Goal: Information Seeking & Learning: Learn about a topic

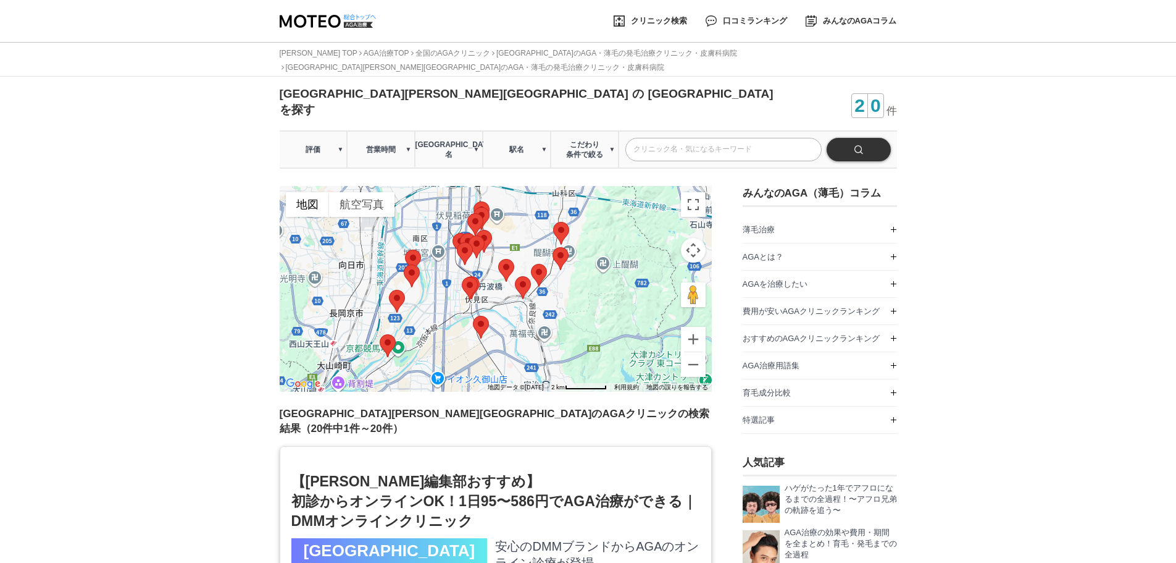
drag, startPoint x: 604, startPoint y: 274, endPoint x: 555, endPoint y: 277, distance: 49.5
click at [555, 277] on div at bounding box center [496, 289] width 432 height 206
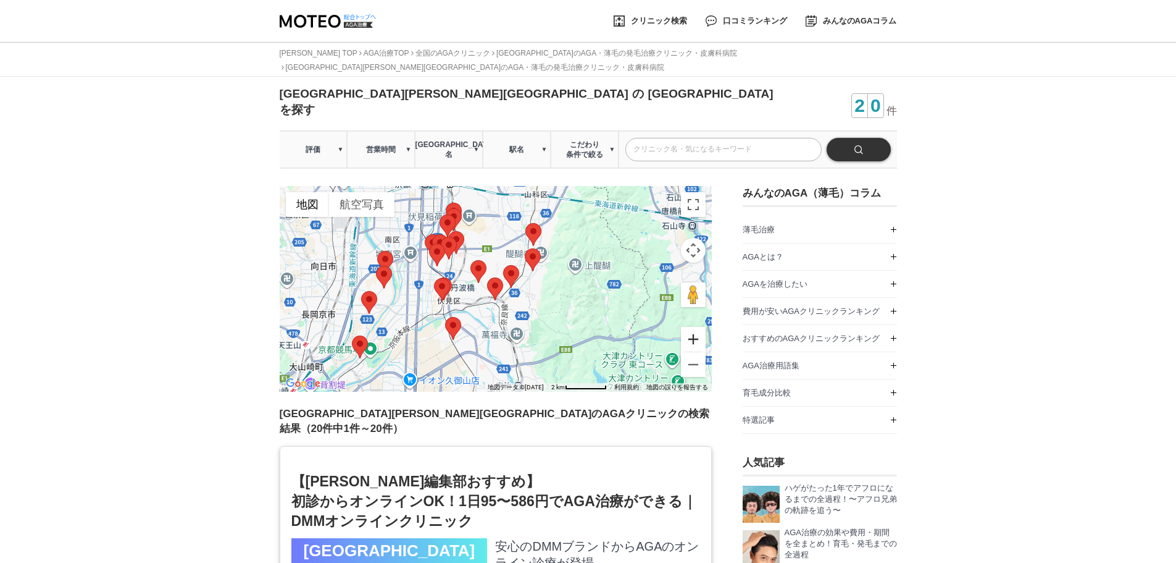
click at [692, 327] on button "ズームイン" at bounding box center [693, 339] width 25 height 25
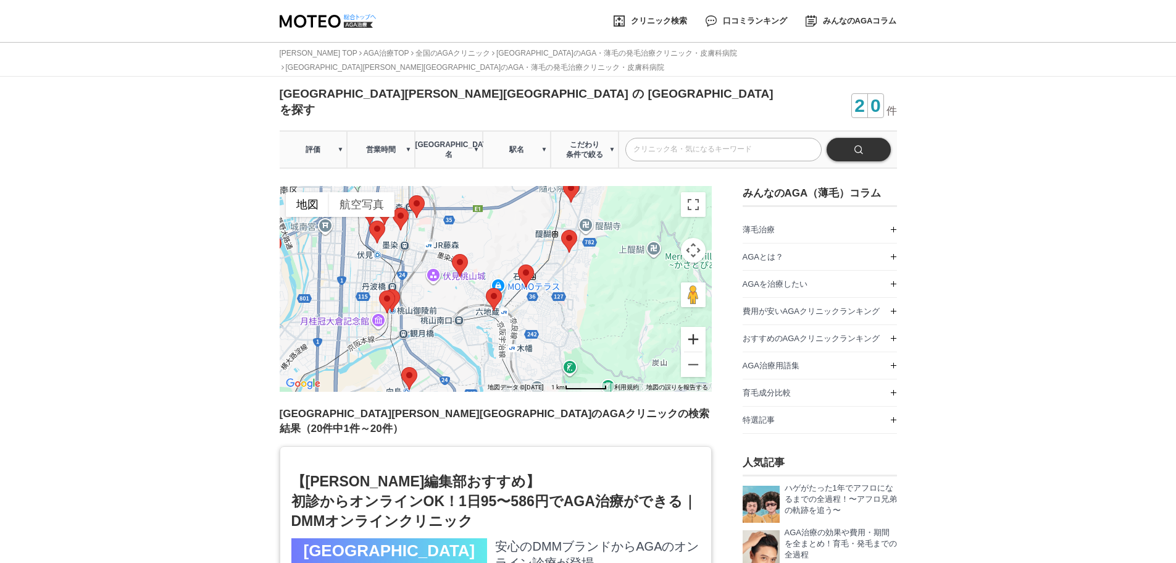
click at [690, 327] on button "ズームイン" at bounding box center [693, 339] width 25 height 25
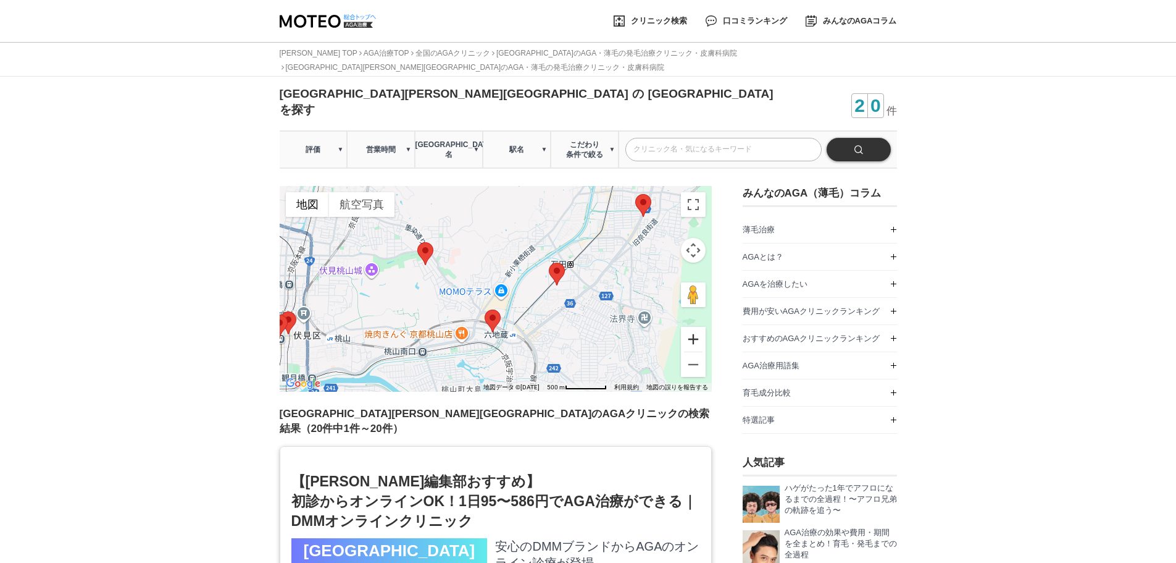
click at [690, 327] on button "ズームイン" at bounding box center [693, 339] width 25 height 25
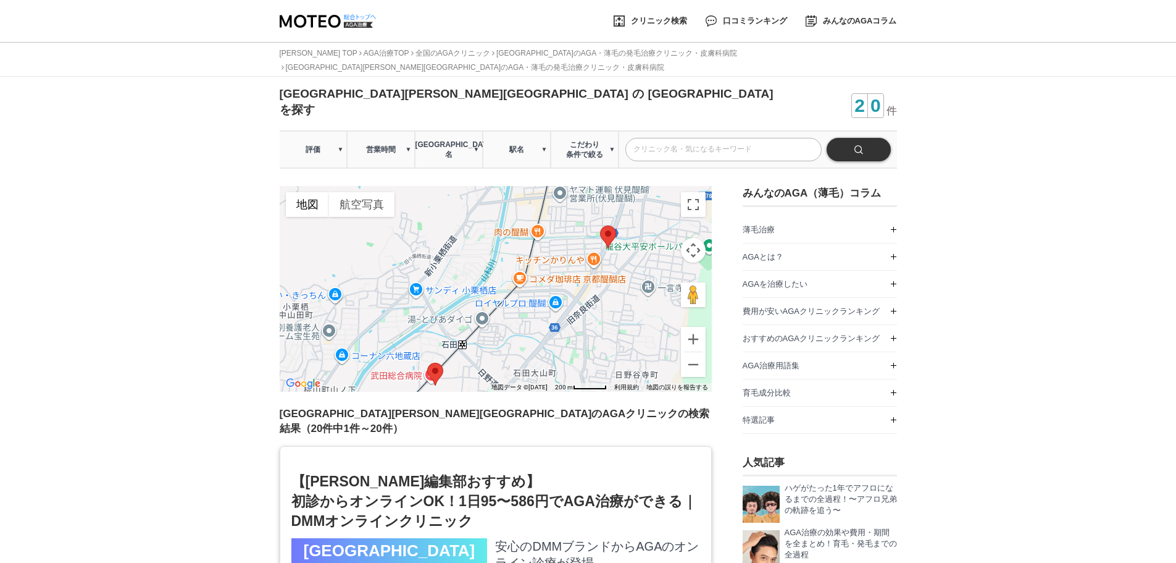
drag, startPoint x: 643, startPoint y: 250, endPoint x: 461, endPoint y: 355, distance: 210.3
click at [460, 355] on div at bounding box center [496, 289] width 432 height 206
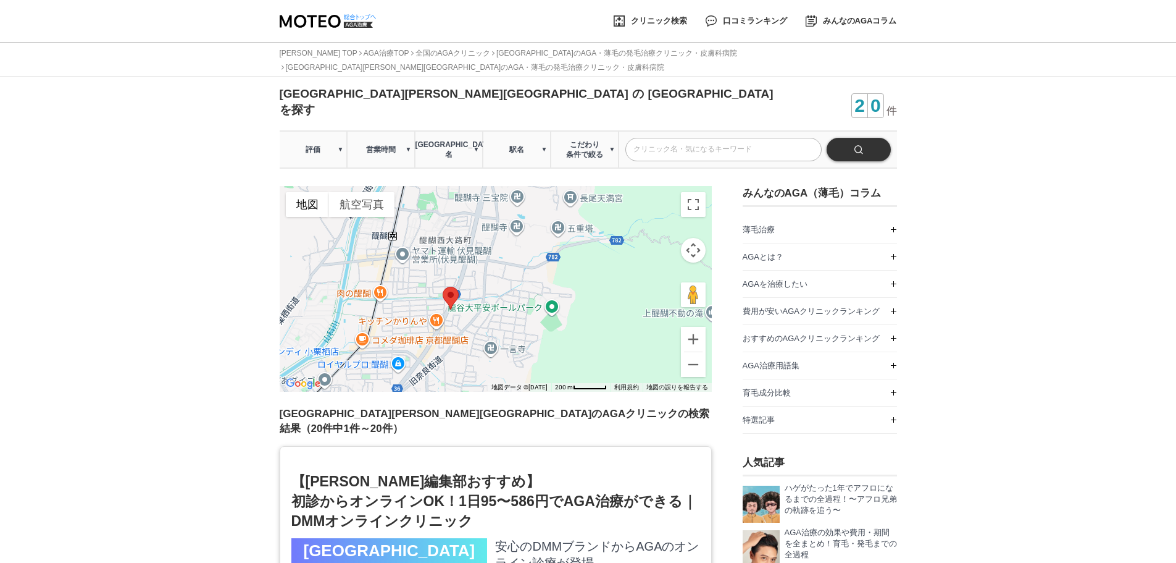
drag, startPoint x: 522, startPoint y: 298, endPoint x: 379, endPoint y: 353, distance: 152.9
click at [380, 353] on div at bounding box center [496, 289] width 432 height 206
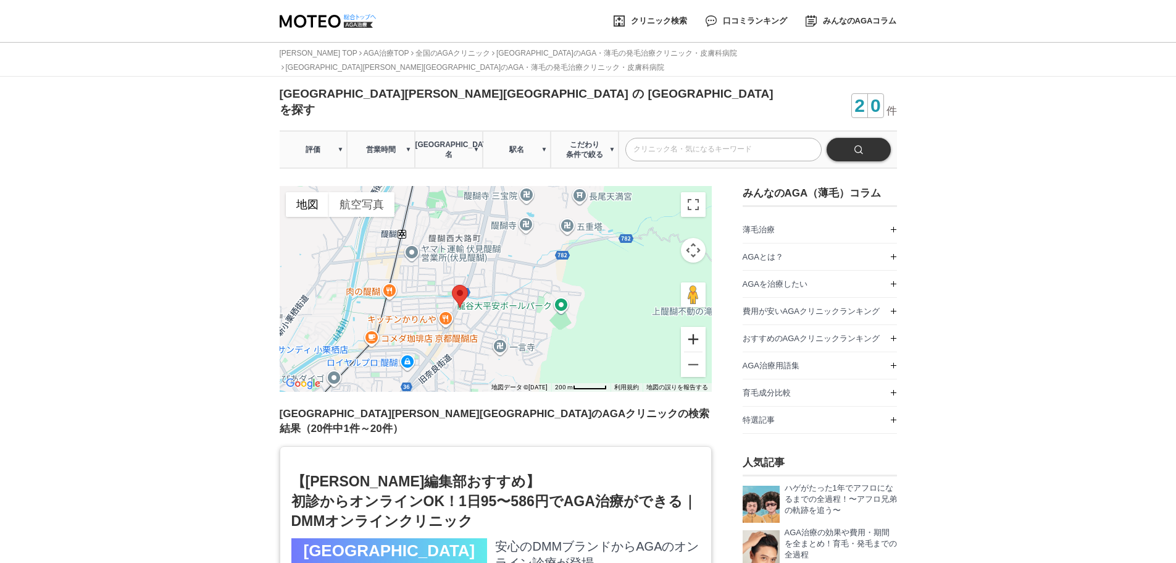
click at [692, 327] on button "ズームイン" at bounding box center [693, 339] width 25 height 25
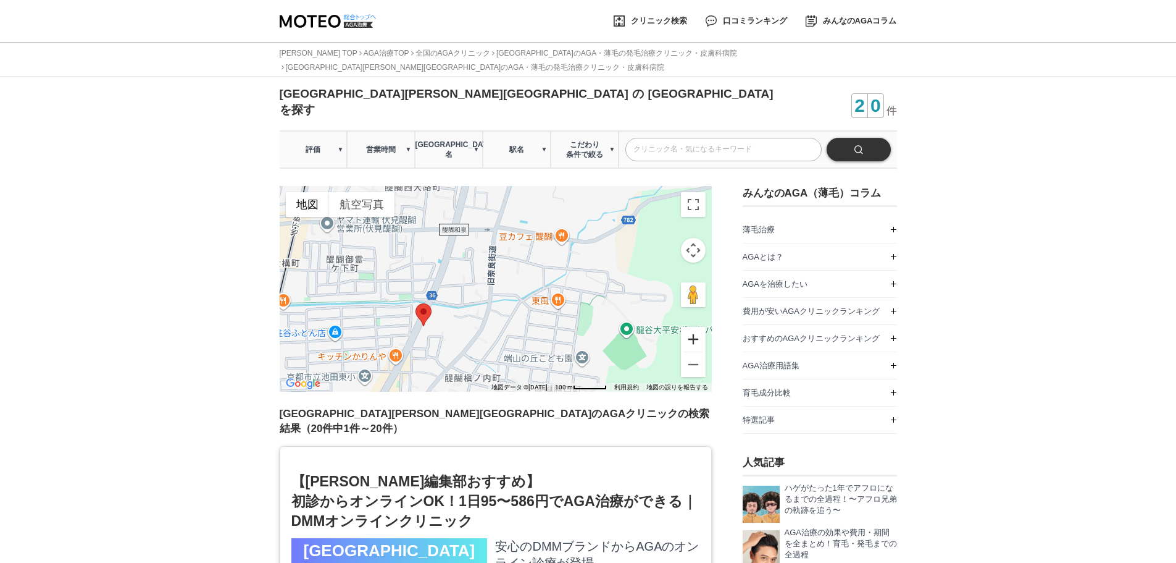
click at [692, 327] on button "ズームイン" at bounding box center [693, 339] width 25 height 25
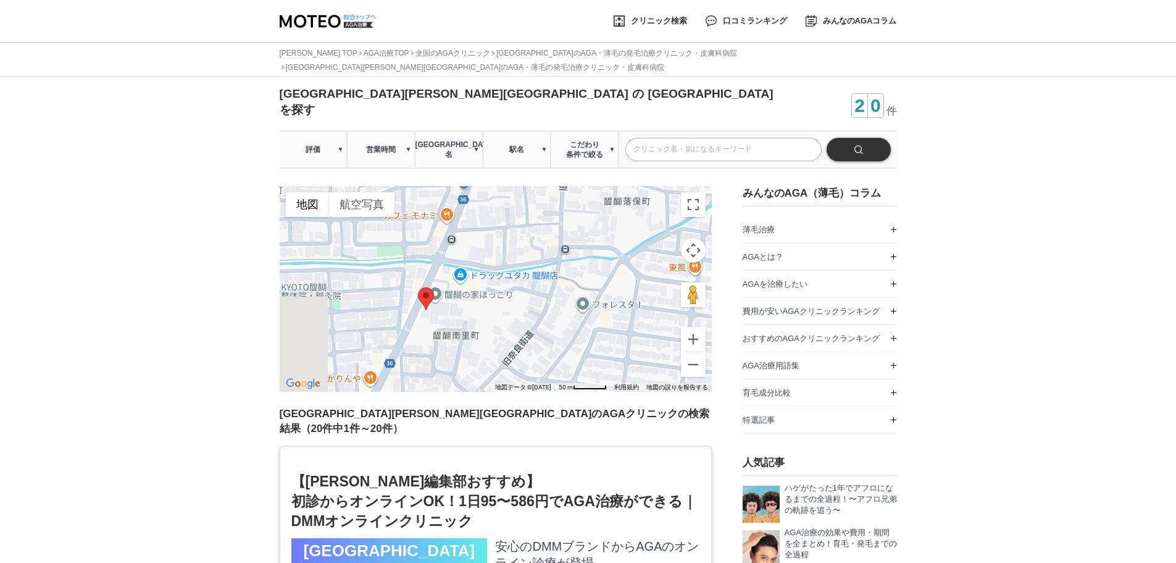
drag, startPoint x: 427, startPoint y: 323, endPoint x: 500, endPoint y: 271, distance: 89.4
click at [500, 271] on div at bounding box center [496, 289] width 432 height 206
click at [698, 327] on button "ズームイン" at bounding box center [693, 339] width 25 height 25
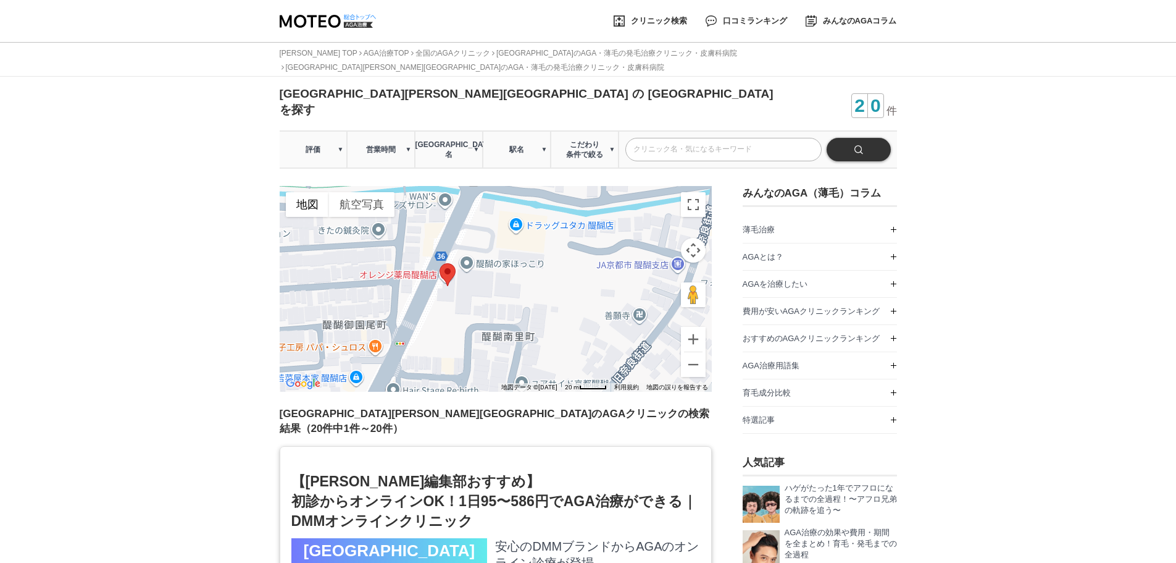
drag, startPoint x: 480, startPoint y: 315, endPoint x: 571, endPoint y: 270, distance: 100.8
click at [571, 270] on div at bounding box center [496, 289] width 432 height 206
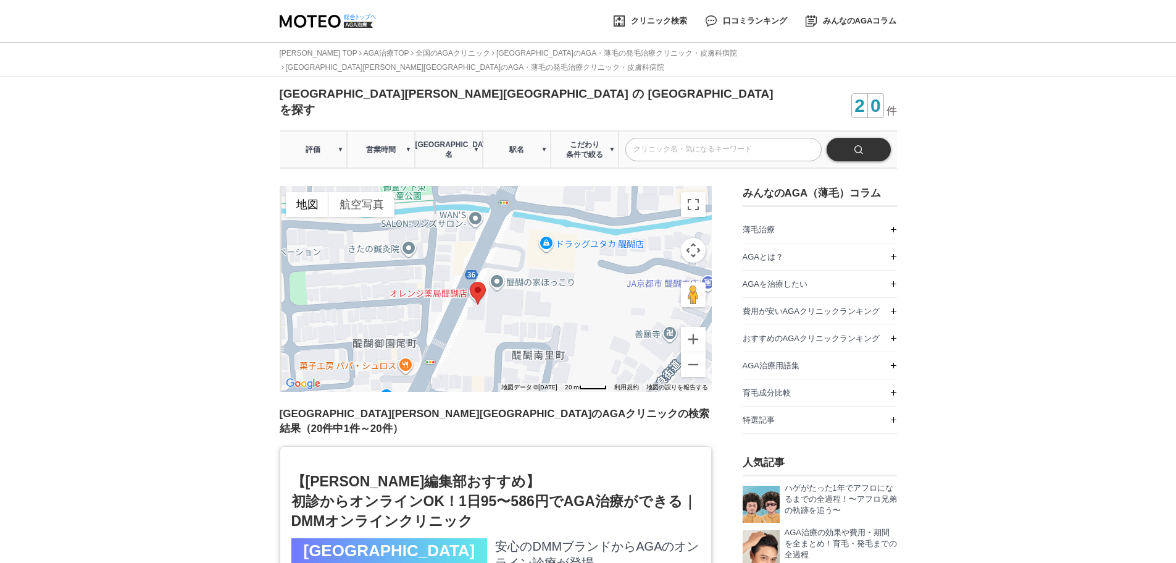
drag, startPoint x: 490, startPoint y: 275, endPoint x: 519, endPoint y: 297, distance: 36.2
click at [520, 296] on div at bounding box center [496, 289] width 432 height 206
click at [691, 352] on button "ズームアウト" at bounding box center [693, 364] width 25 height 25
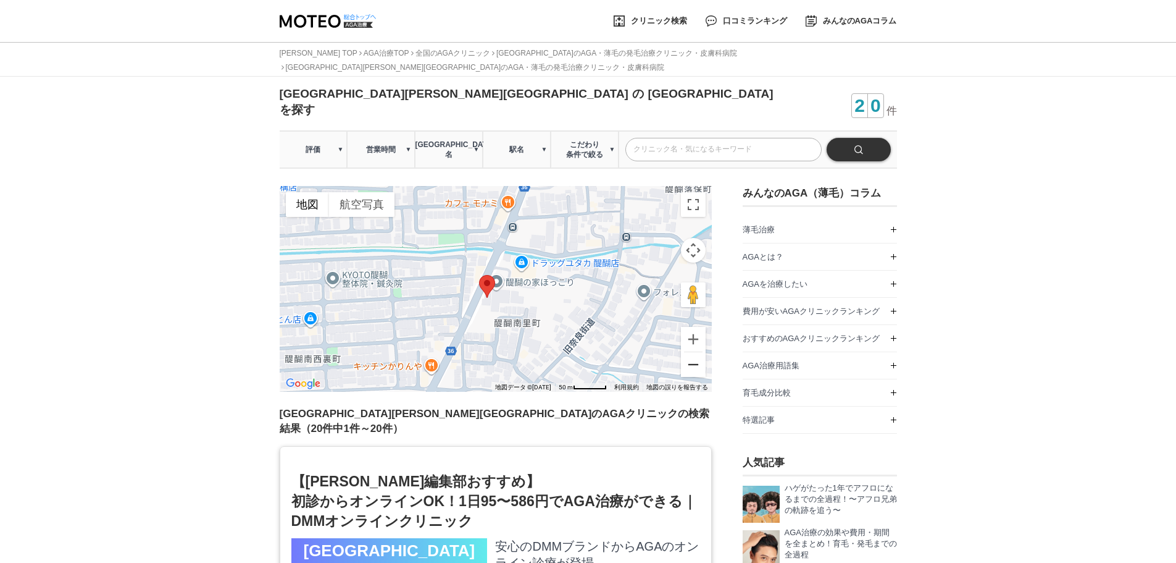
click at [691, 352] on button "ズームアウト" at bounding box center [693, 364] width 25 height 25
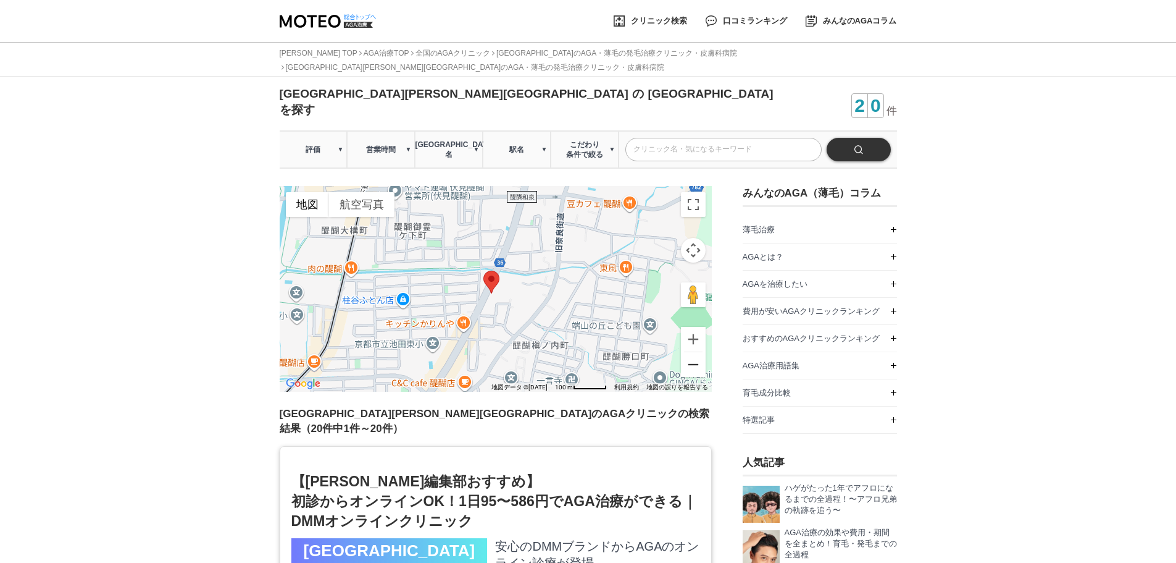
click at [691, 352] on button "ズームアウト" at bounding box center [693, 364] width 25 height 25
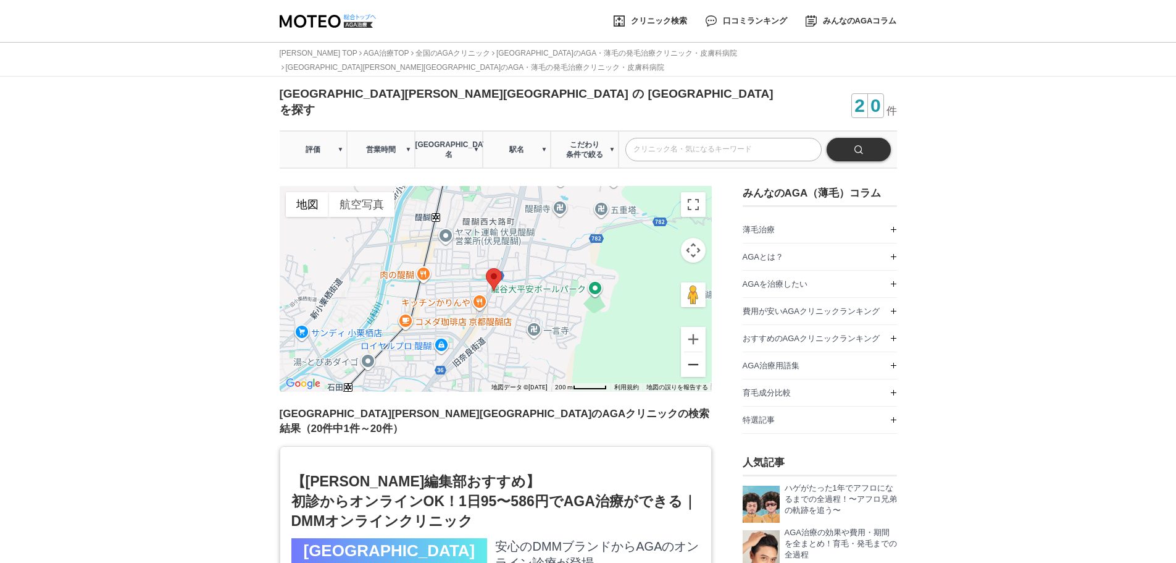
click at [691, 352] on button "ズームアウト" at bounding box center [693, 364] width 25 height 25
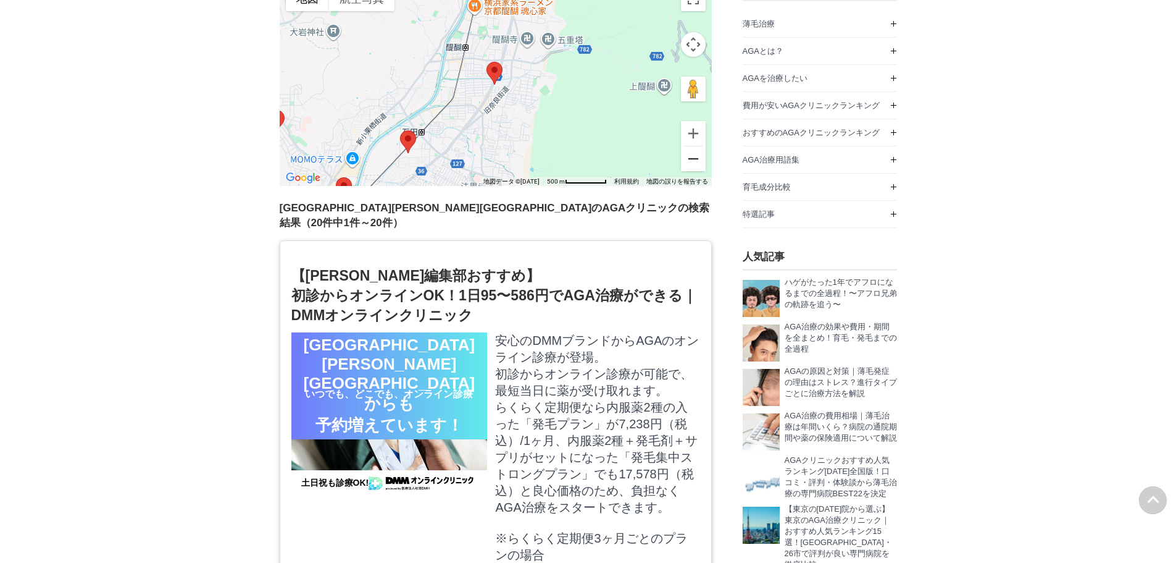
scroll to position [103, 0]
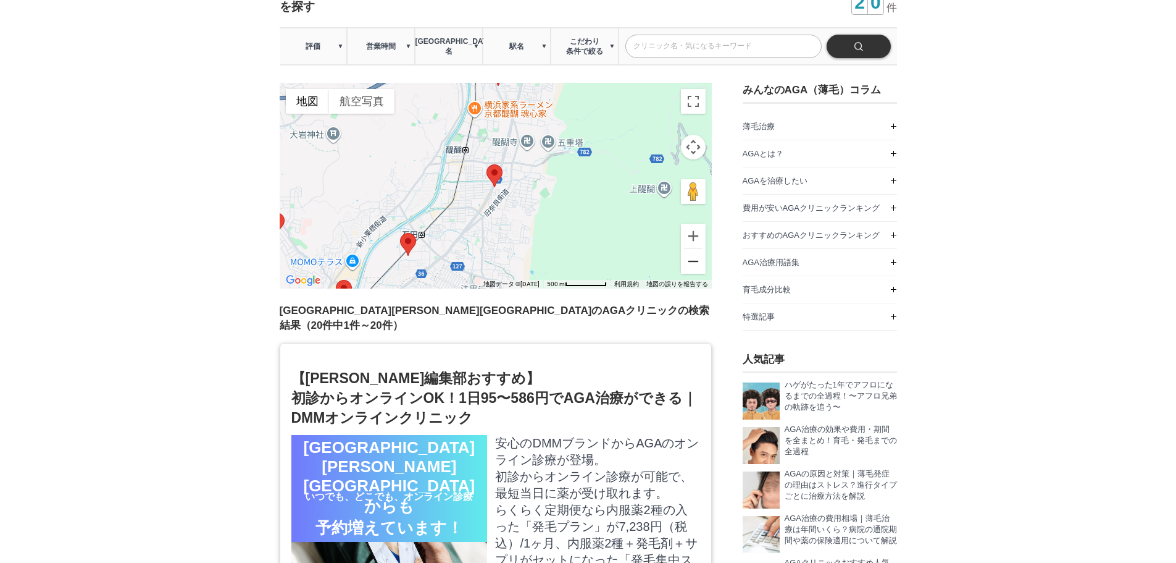
click at [692, 249] on button "ズームアウト" at bounding box center [693, 261] width 25 height 25
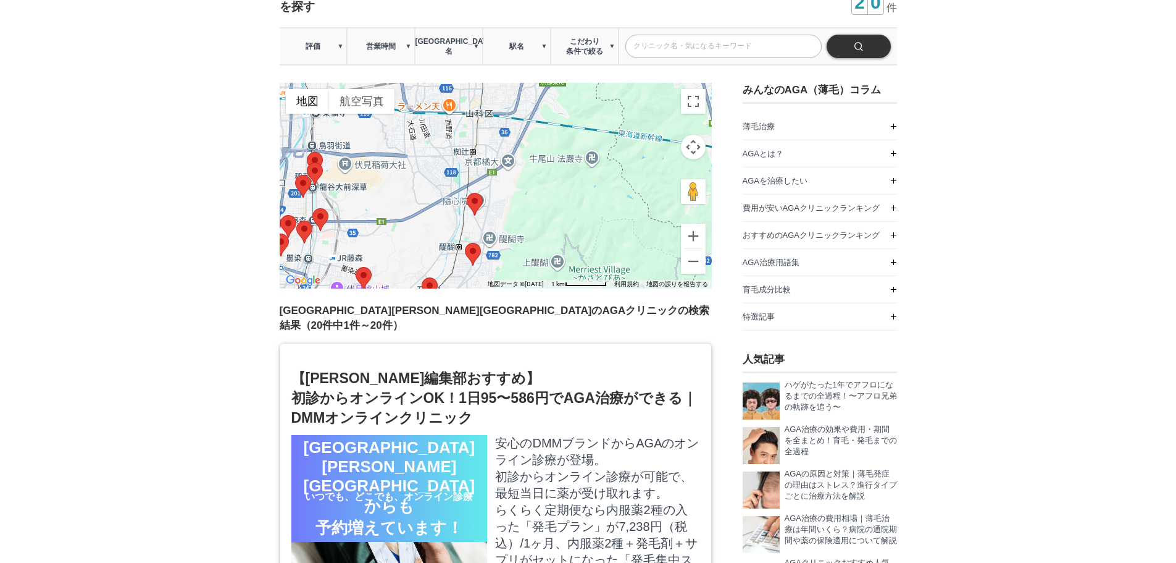
drag, startPoint x: 510, startPoint y: 101, endPoint x: 493, endPoint y: 182, distance: 83.2
click at [492, 182] on div at bounding box center [496, 186] width 432 height 206
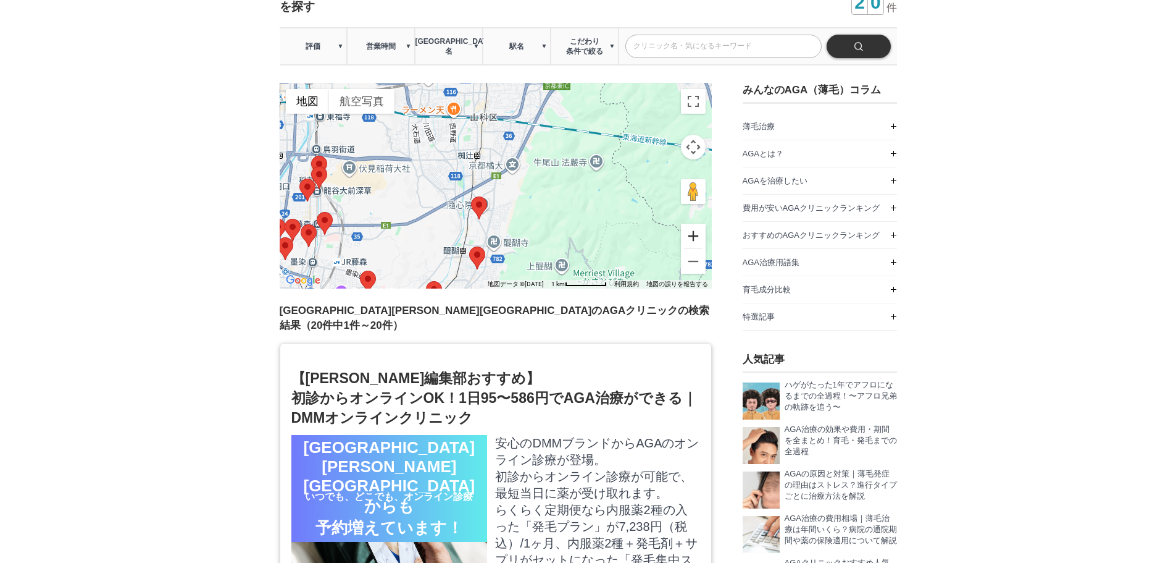
click at [686, 224] on button "ズームイン" at bounding box center [693, 236] width 25 height 25
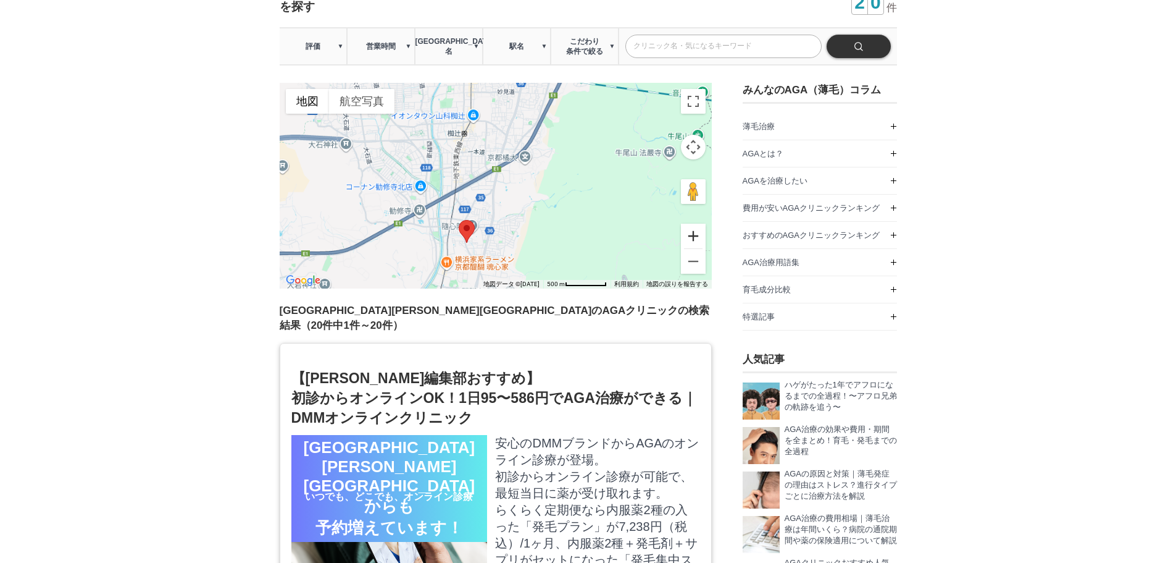
click at [686, 224] on button "ズームイン" at bounding box center [693, 236] width 25 height 25
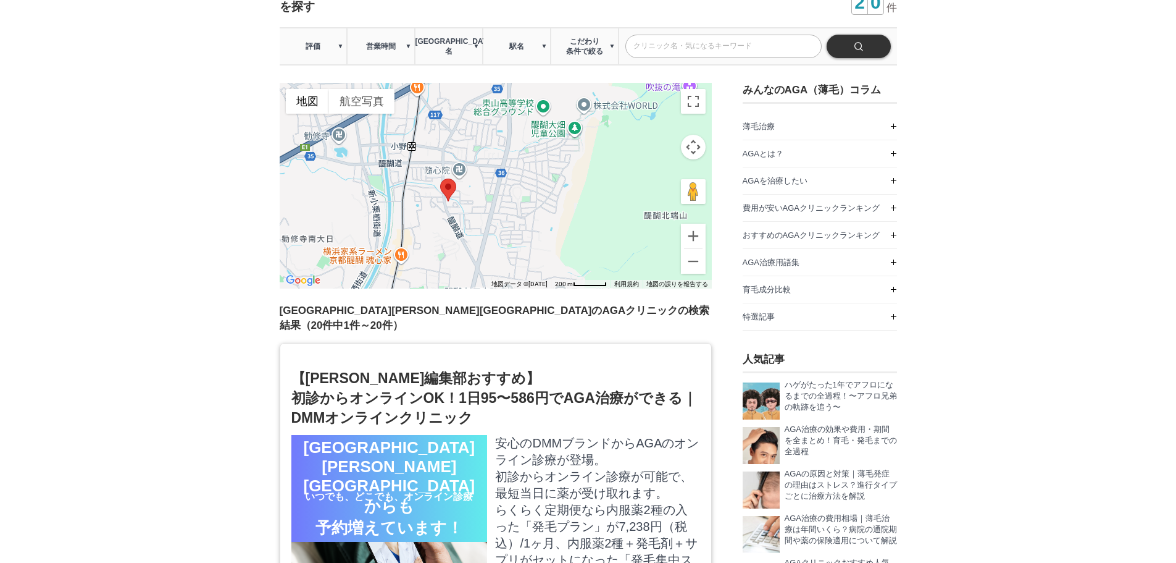
drag, startPoint x: 681, startPoint y: 209, endPoint x: 699, endPoint y: 98, distance: 112.7
click at [698, 96] on div at bounding box center [496, 186] width 432 height 206
click at [694, 224] on button "ズームイン" at bounding box center [693, 236] width 25 height 25
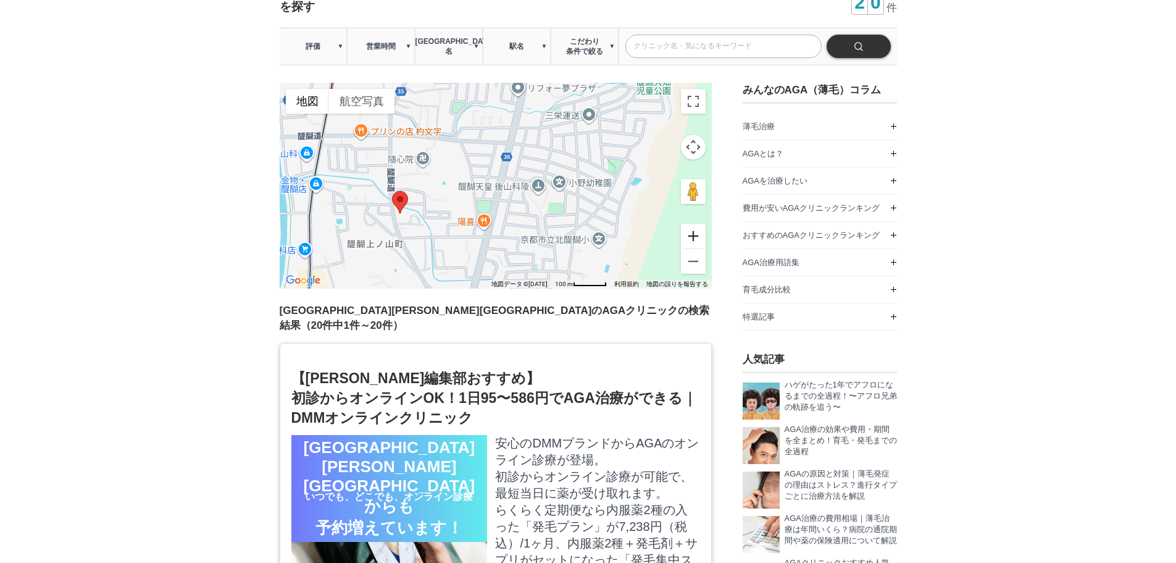
click at [692, 224] on button "ズームイン" at bounding box center [693, 236] width 25 height 25
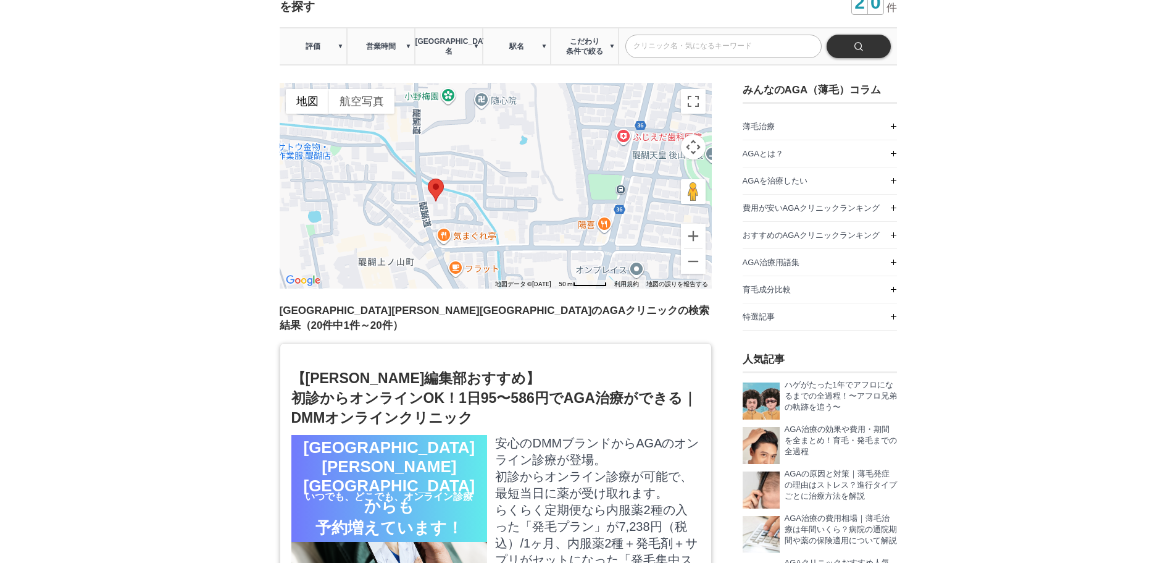
drag, startPoint x: 457, startPoint y: 201, endPoint x: 601, endPoint y: 157, distance: 150.6
click at [601, 157] on div at bounding box center [496, 186] width 432 height 206
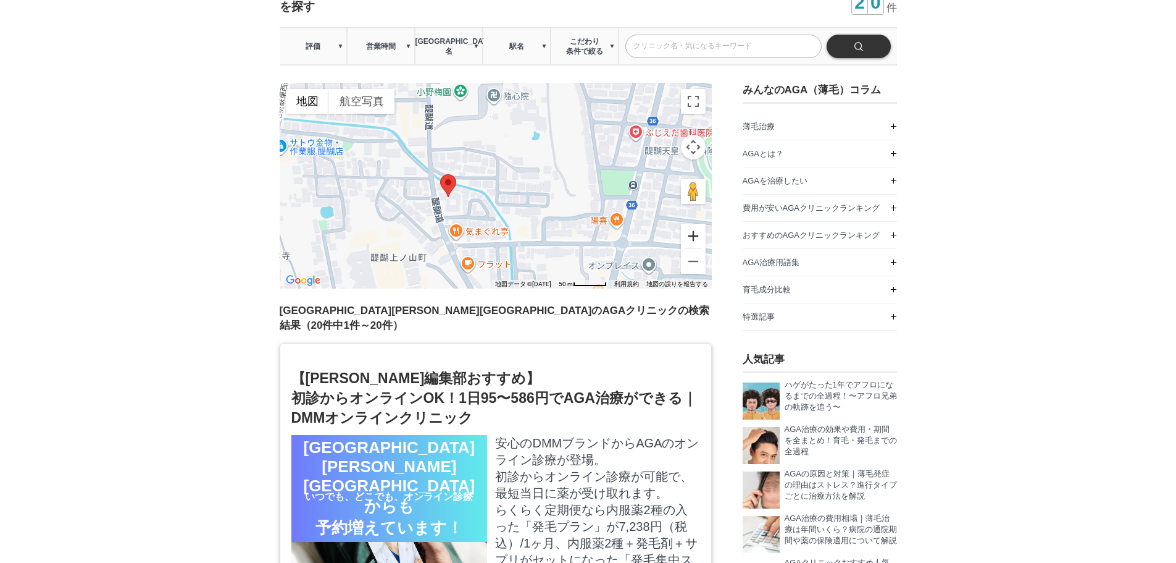
click at [692, 224] on button "ズームイン" at bounding box center [693, 236] width 25 height 25
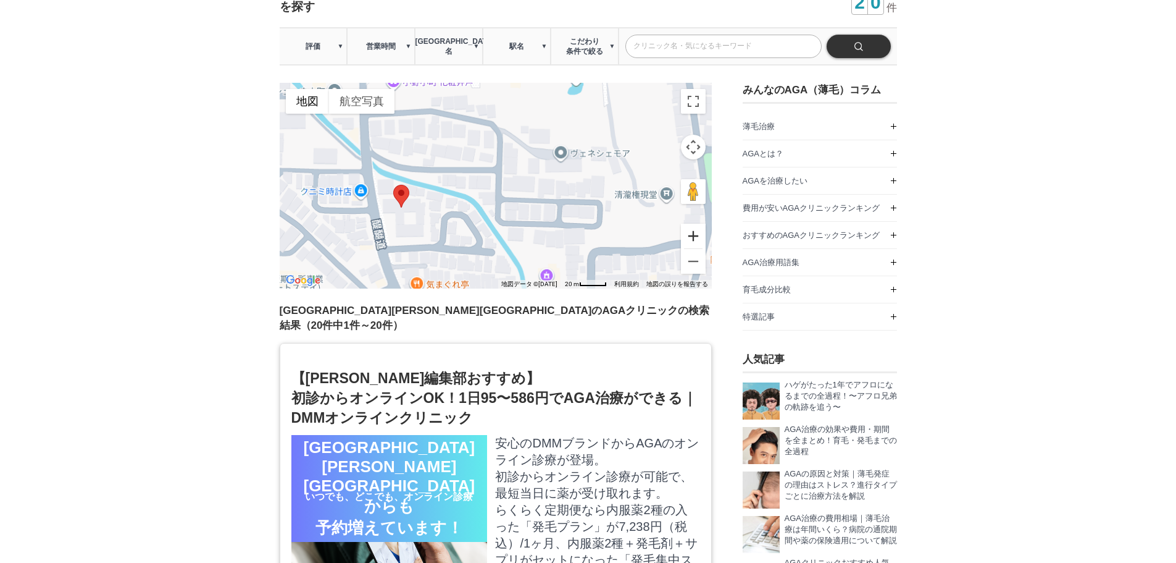
click at [692, 224] on button "ズームイン" at bounding box center [693, 236] width 25 height 25
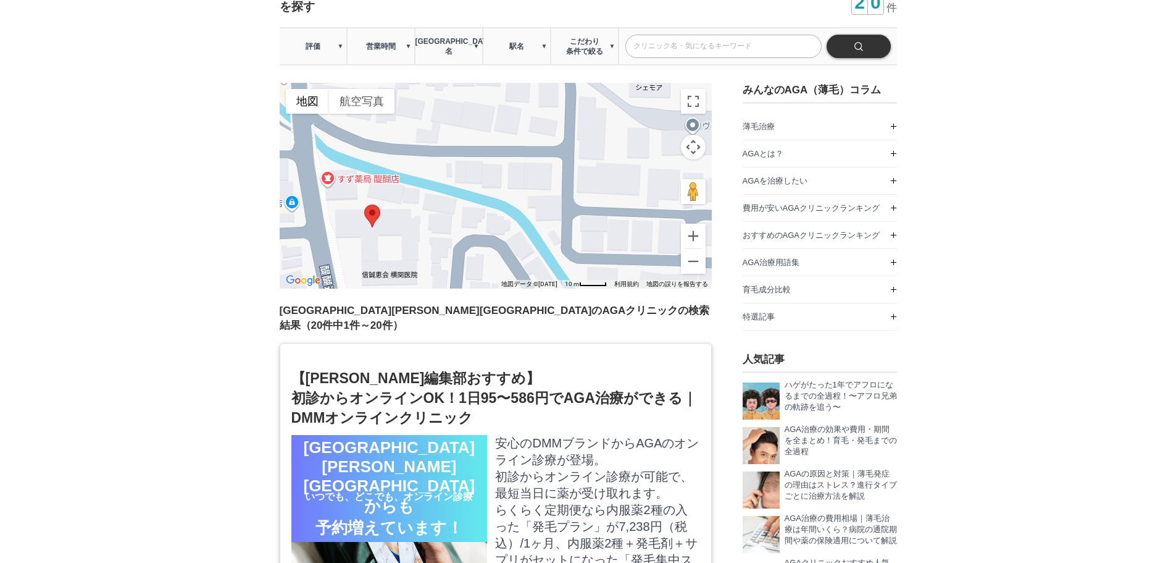
drag, startPoint x: 418, startPoint y: 172, endPoint x: 513, endPoint y: 168, distance: 94.6
click at [513, 168] on div at bounding box center [496, 186] width 432 height 206
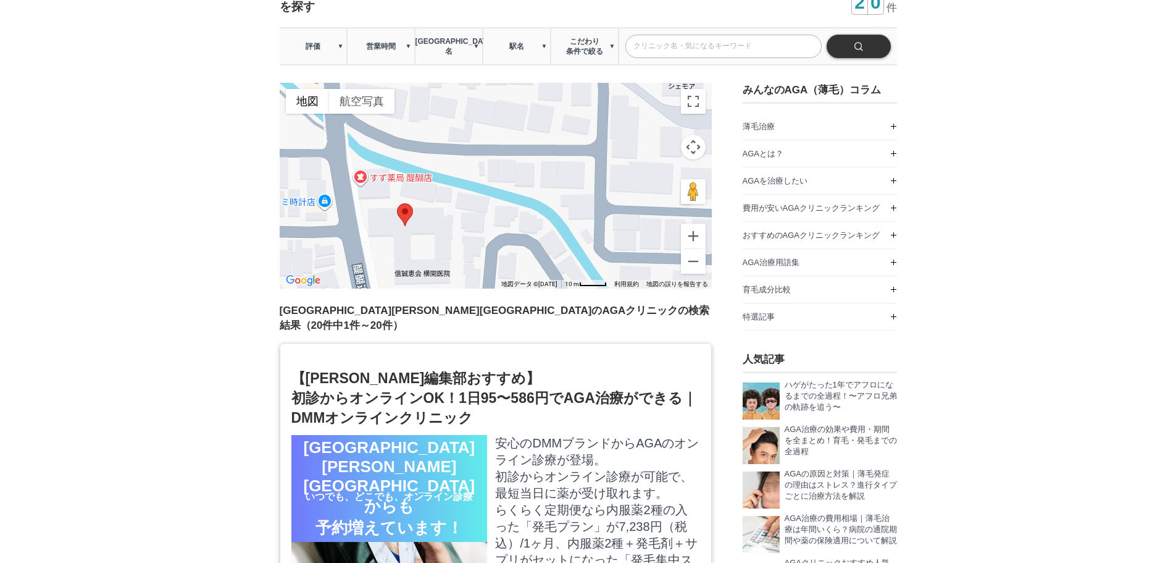
click at [397, 203] on area at bounding box center [397, 203] width 0 height 0
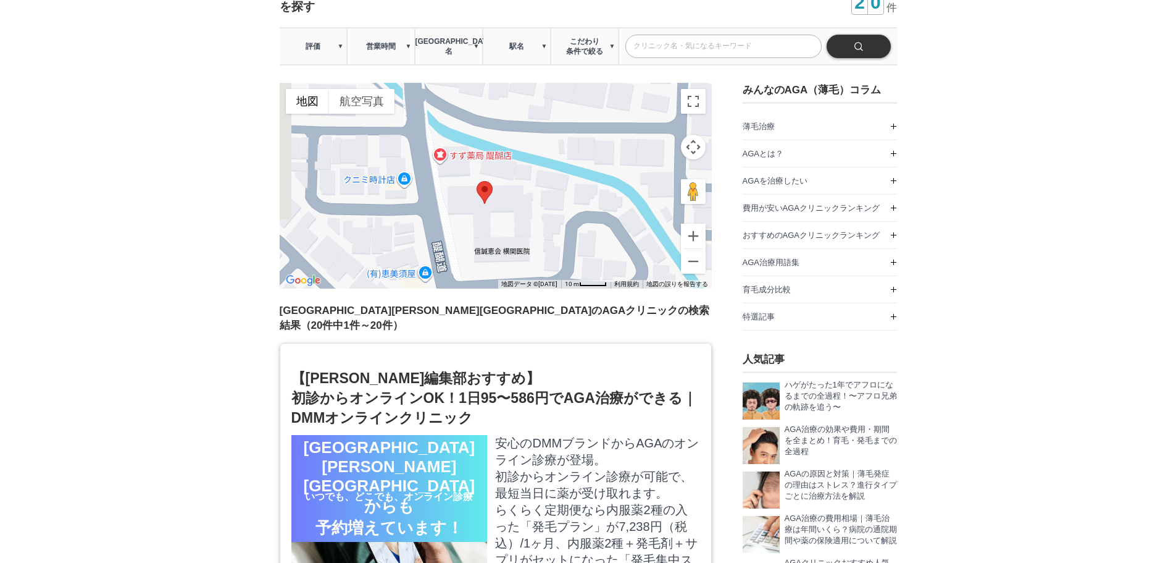
drag, startPoint x: 477, startPoint y: 178, endPoint x: 542, endPoint y: 160, distance: 66.7
click at [542, 160] on div at bounding box center [496, 186] width 432 height 206
click at [688, 225] on button "ズームイン" at bounding box center [693, 236] width 25 height 25
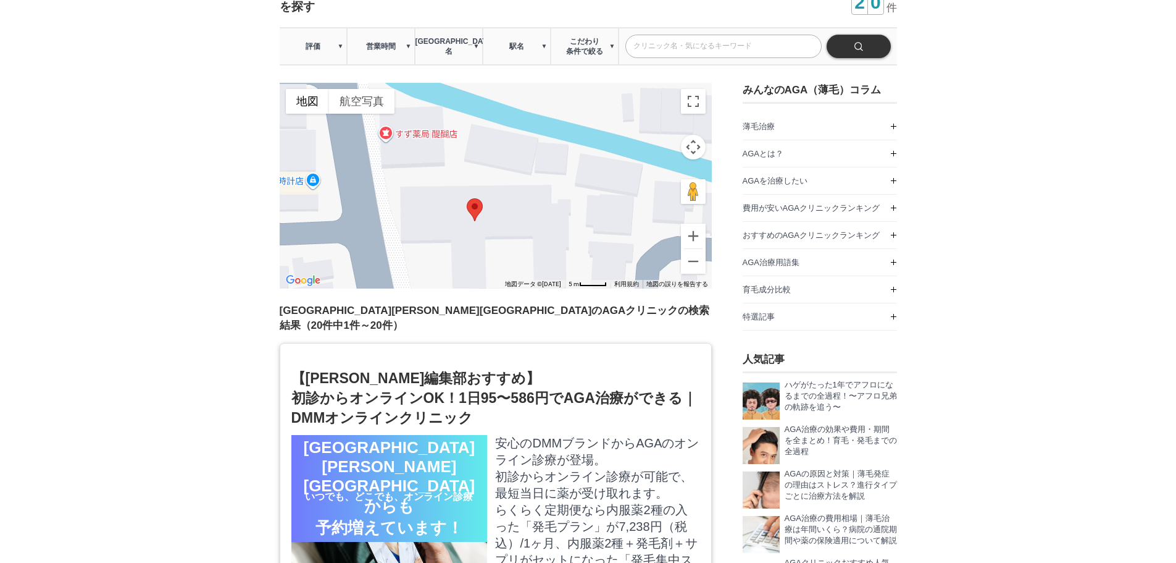
click at [467, 198] on area at bounding box center [467, 198] width 0 height 0
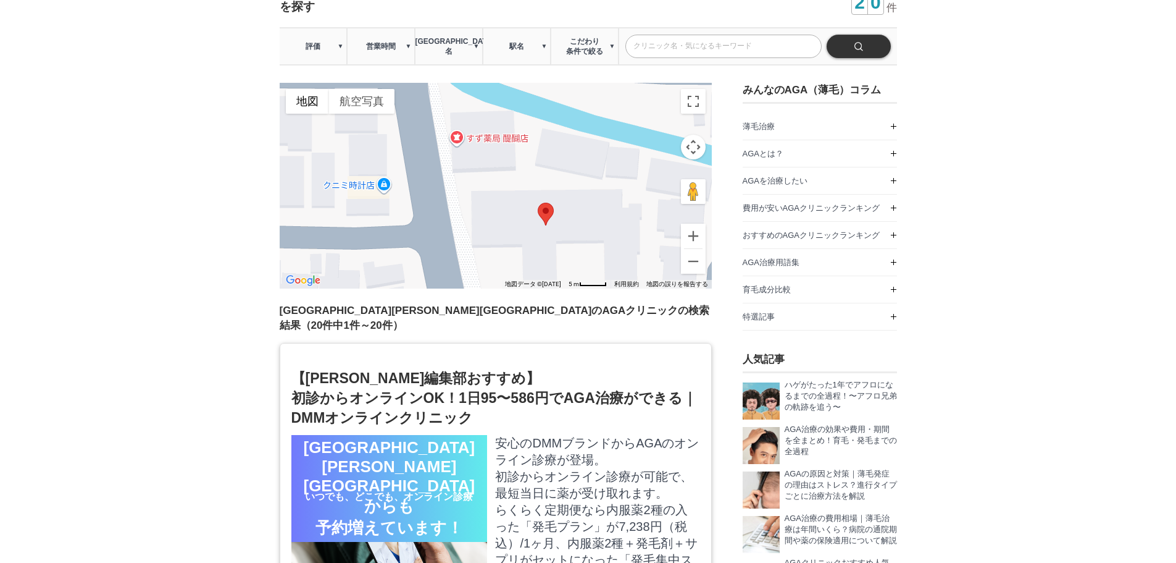
drag, startPoint x: 517, startPoint y: 193, endPoint x: 589, endPoint y: 198, distance: 71.8
click at [589, 198] on div at bounding box center [496, 186] width 432 height 206
click at [697, 249] on button "ズームアウト" at bounding box center [693, 261] width 25 height 25
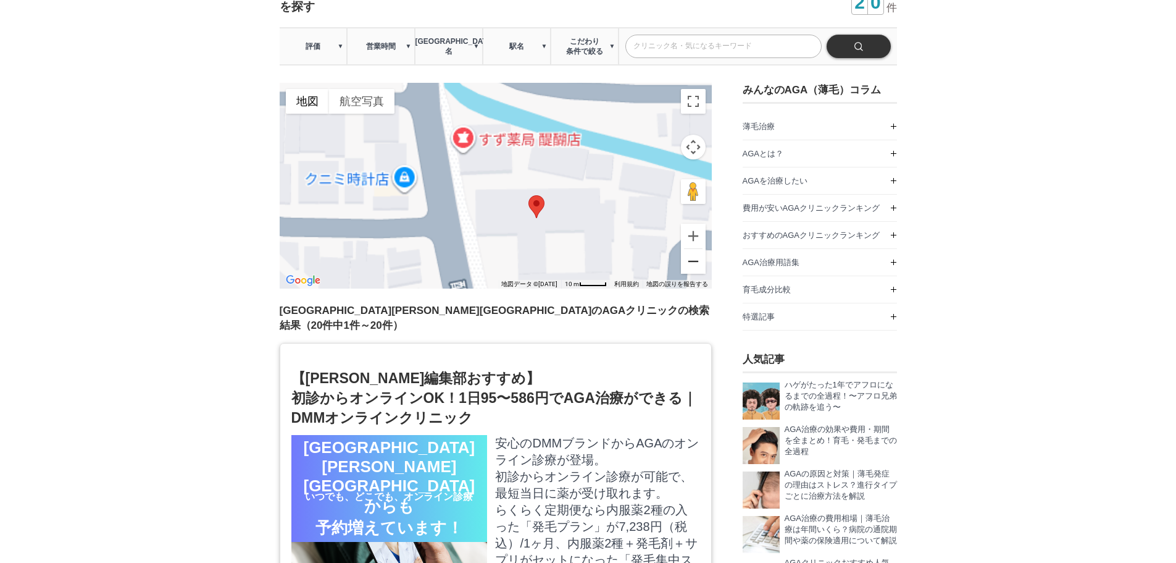
click at [697, 249] on button "ズームアウト" at bounding box center [693, 261] width 25 height 25
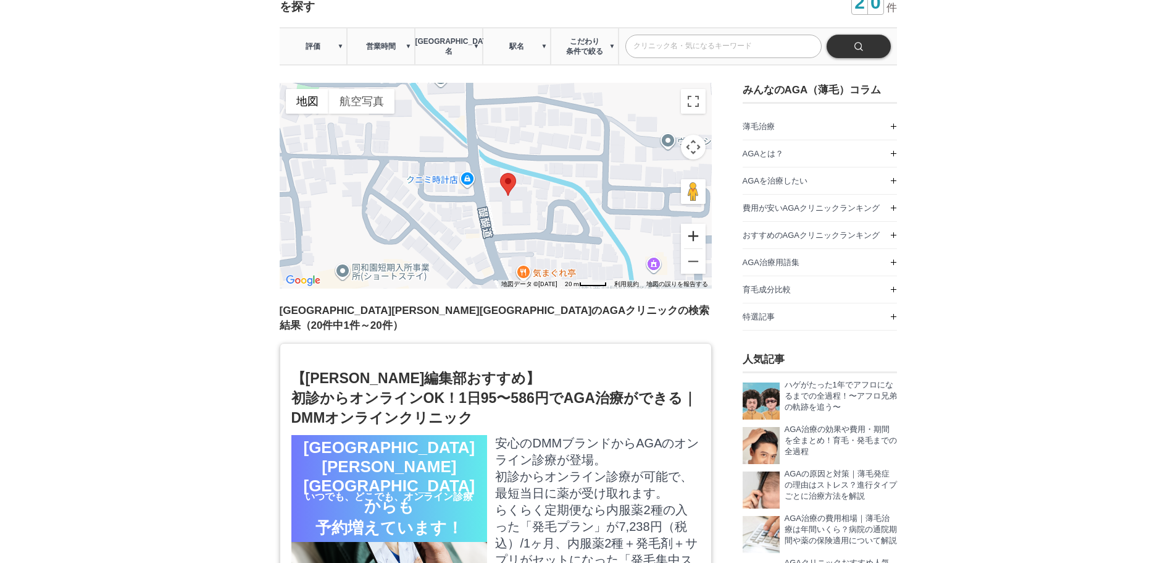
click at [689, 224] on button "ズームイン" at bounding box center [693, 236] width 25 height 25
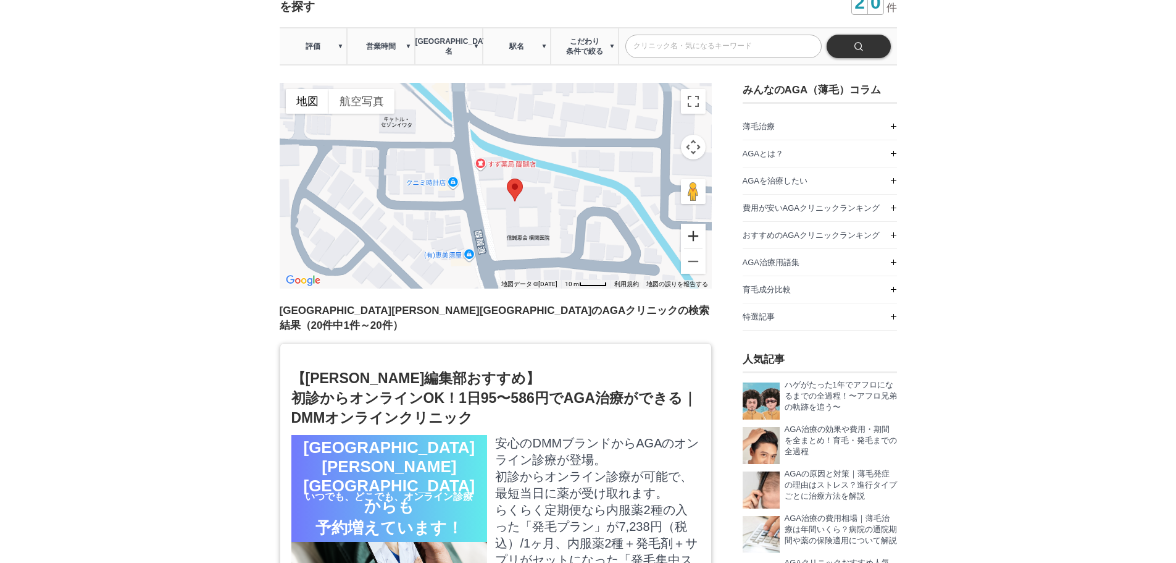
click at [689, 224] on button "ズームイン" at bounding box center [693, 236] width 25 height 25
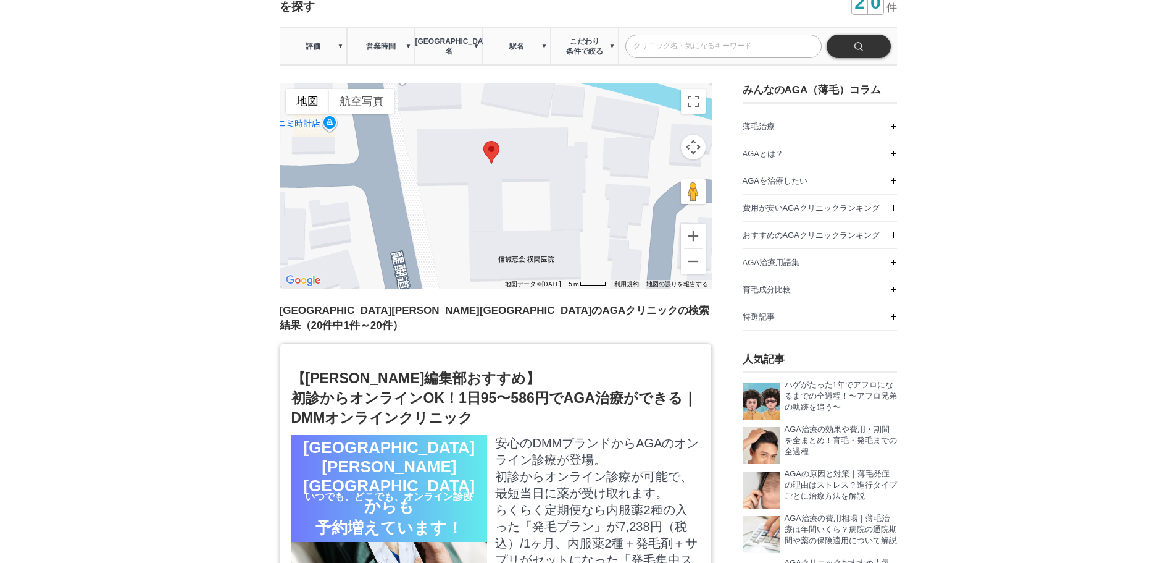
drag, startPoint x: 610, startPoint y: 208, endPoint x: 555, endPoint y: 146, distance: 82.3
click at [555, 146] on div at bounding box center [496, 186] width 432 height 206
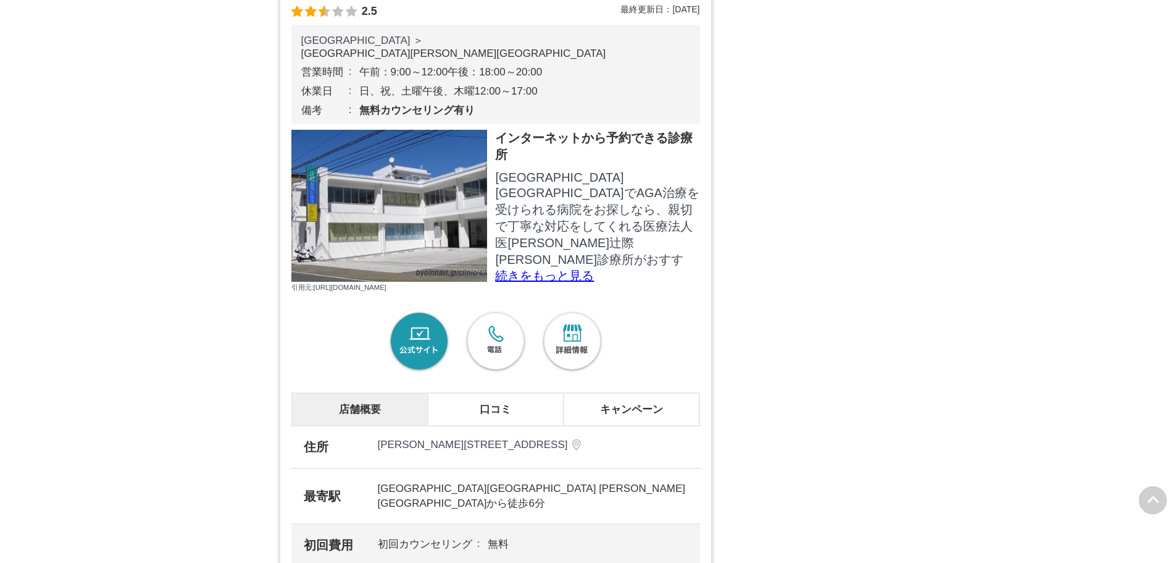
scroll to position [4712, 0]
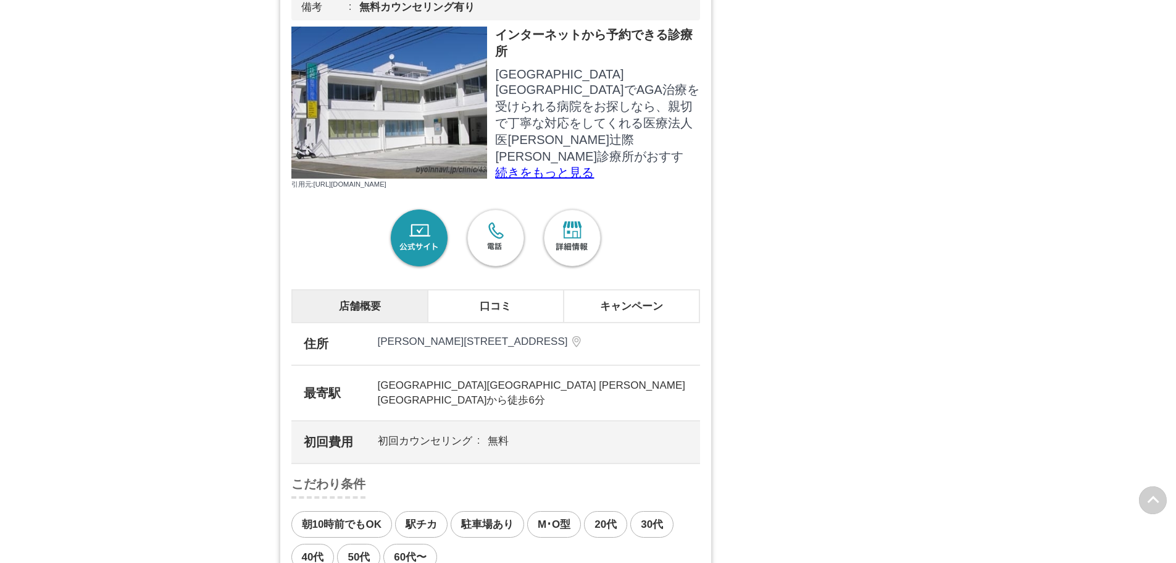
click at [419, 259] on link "公式サイト" at bounding box center [419, 238] width 64 height 64
click at [548, 245] on link "詳細情報" at bounding box center [572, 238] width 64 height 64
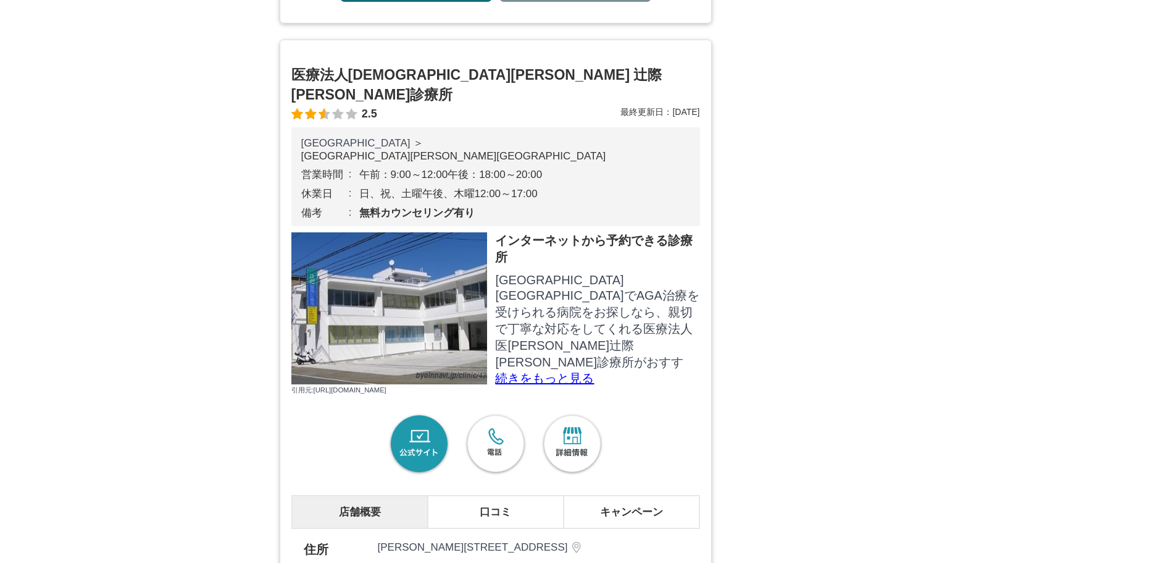
scroll to position [4609, 0]
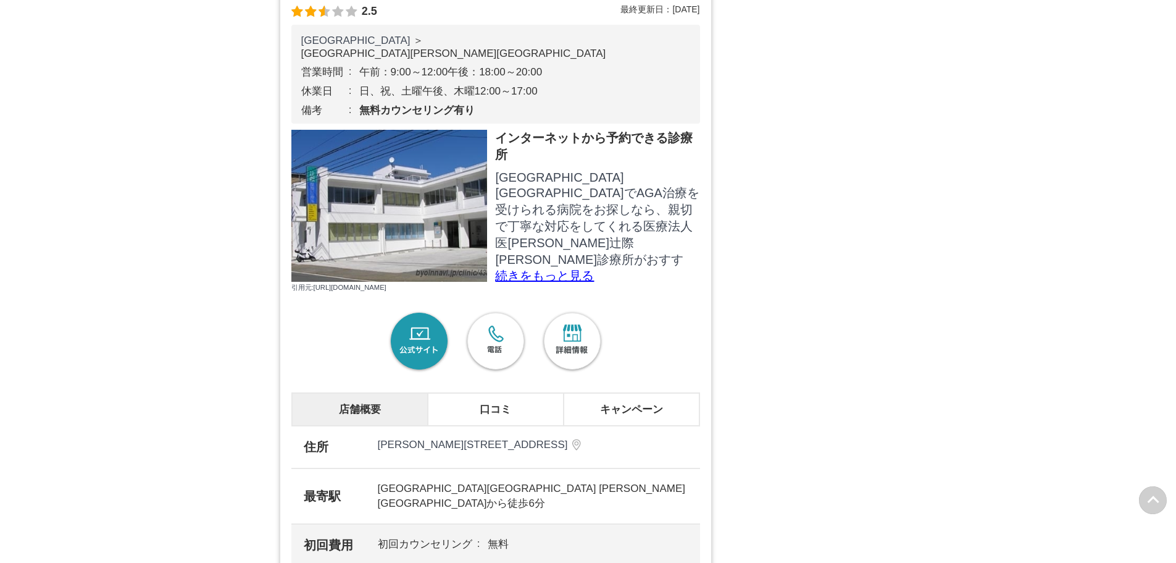
click at [595, 241] on p "[GEOGRAPHIC_DATA][GEOGRAPHIC_DATA]でAGA治療を受けられる病院をお探しなら、親切で丁寧な対応をしてくれる医療法人医[PERS…" at bounding box center [597, 335] width 204 height 331
click at [553, 282] on p "続きをもっと見る" at bounding box center [597, 275] width 204 height 12
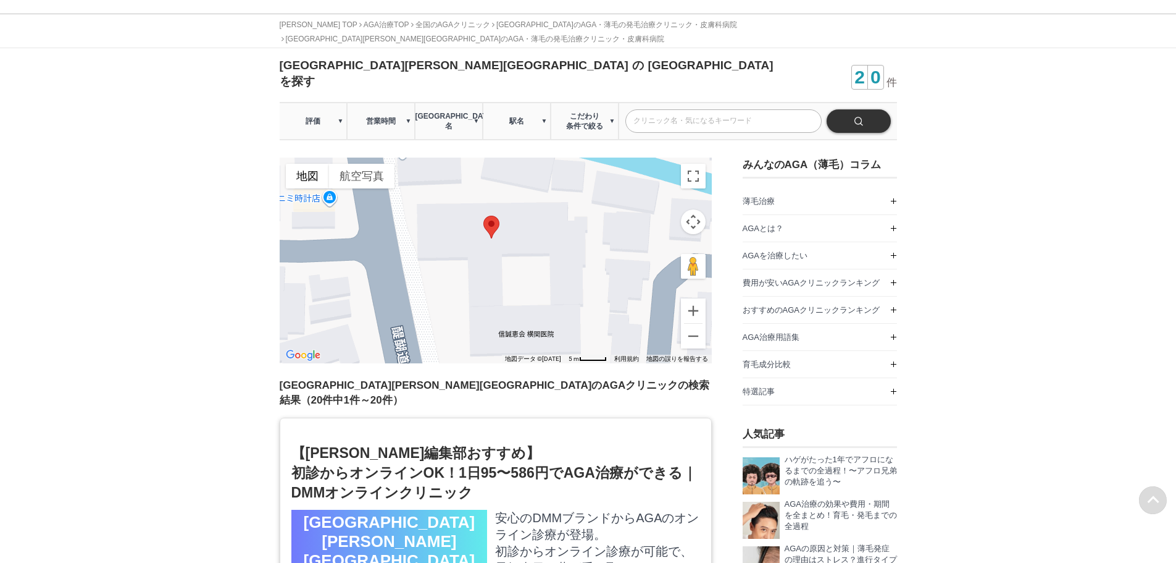
scroll to position [0, 0]
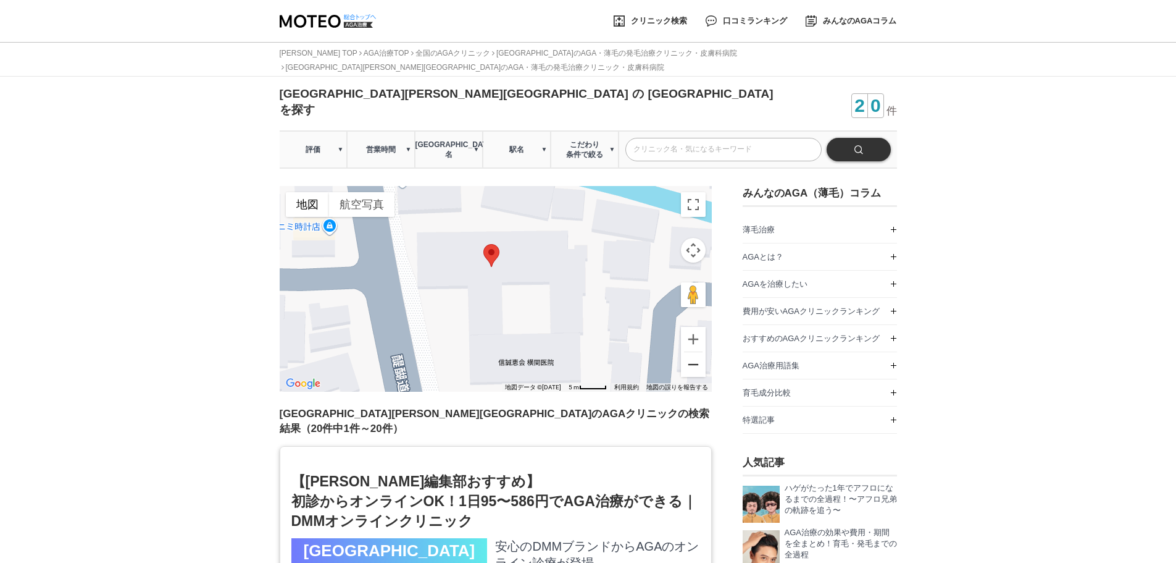
click at [694, 352] on button "ズームアウト" at bounding box center [693, 364] width 25 height 25
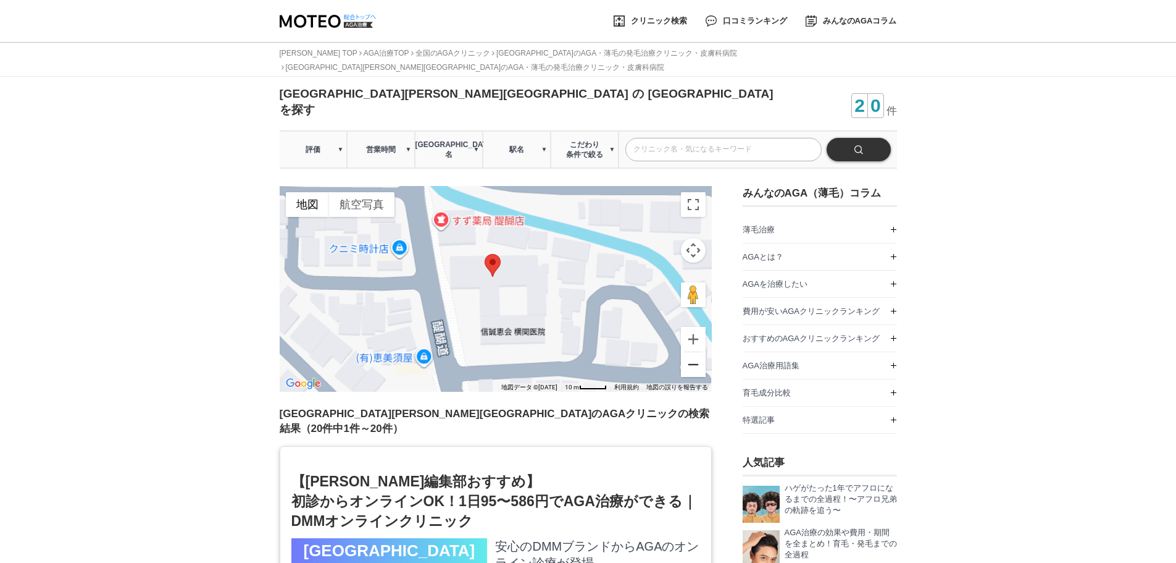
click at [694, 352] on button "ズームアウト" at bounding box center [693, 364] width 25 height 25
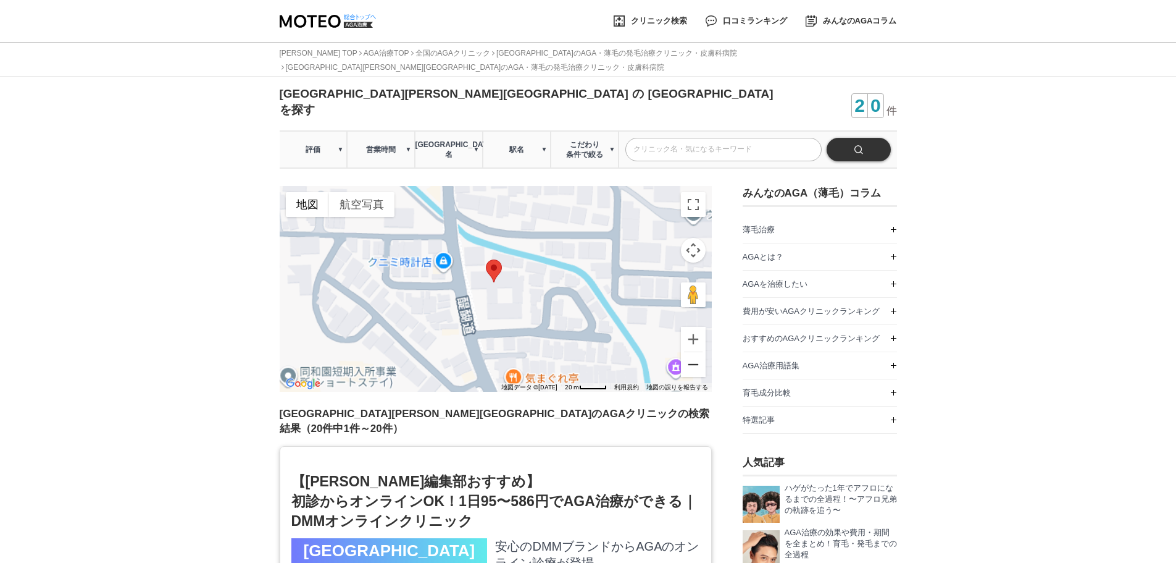
click at [694, 352] on button "ズームアウト" at bounding box center [693, 364] width 25 height 25
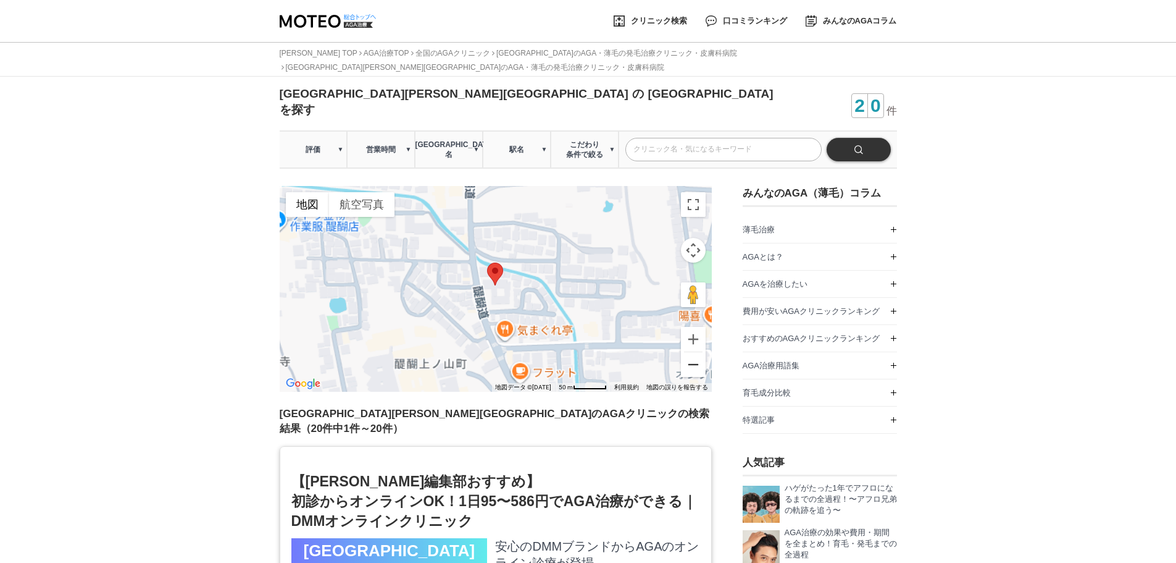
click at [694, 352] on button "ズームアウト" at bounding box center [693, 364] width 25 height 25
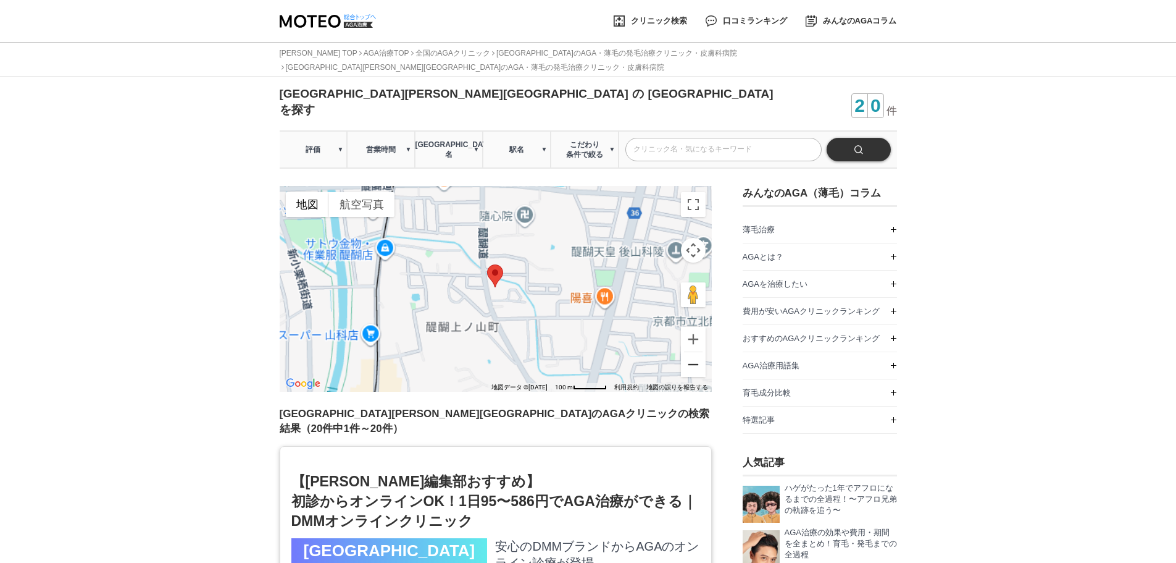
click at [693, 352] on button "ズームアウト" at bounding box center [693, 364] width 25 height 25
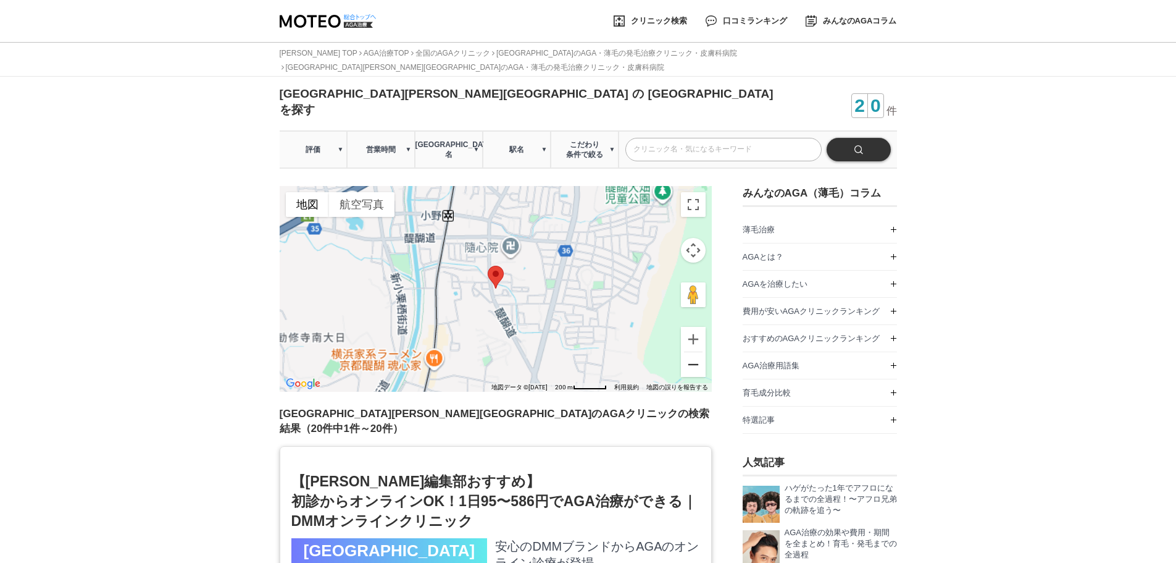
click at [693, 352] on button "ズームアウト" at bounding box center [693, 364] width 25 height 25
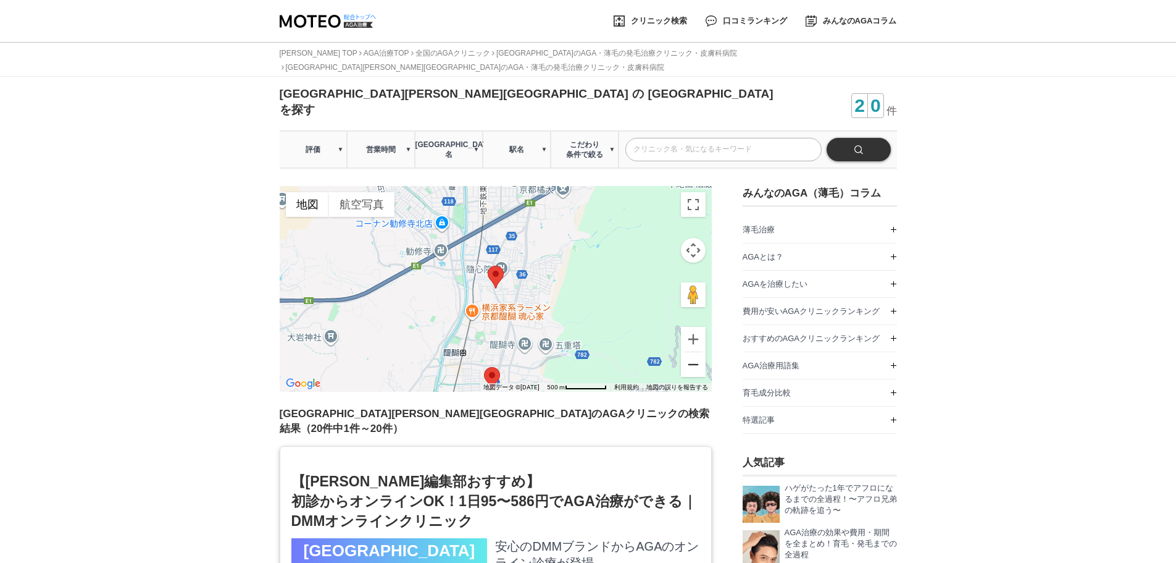
click at [693, 352] on button "ズームアウト" at bounding box center [693, 364] width 25 height 25
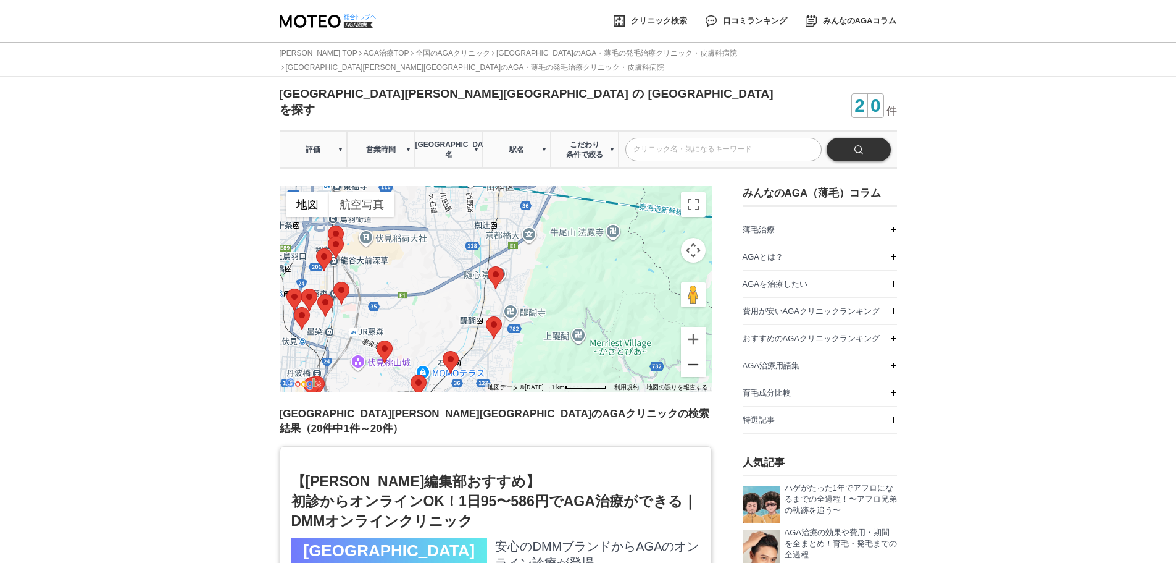
click at [693, 352] on button "ズームアウト" at bounding box center [693, 364] width 25 height 25
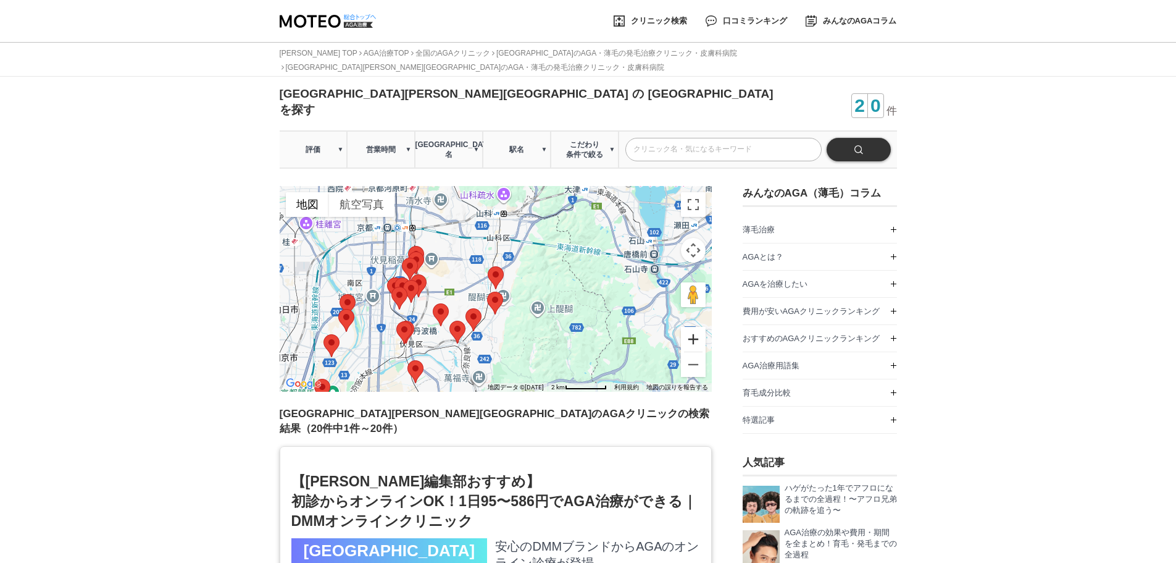
click at [688, 327] on button "ズームイン" at bounding box center [693, 339] width 25 height 25
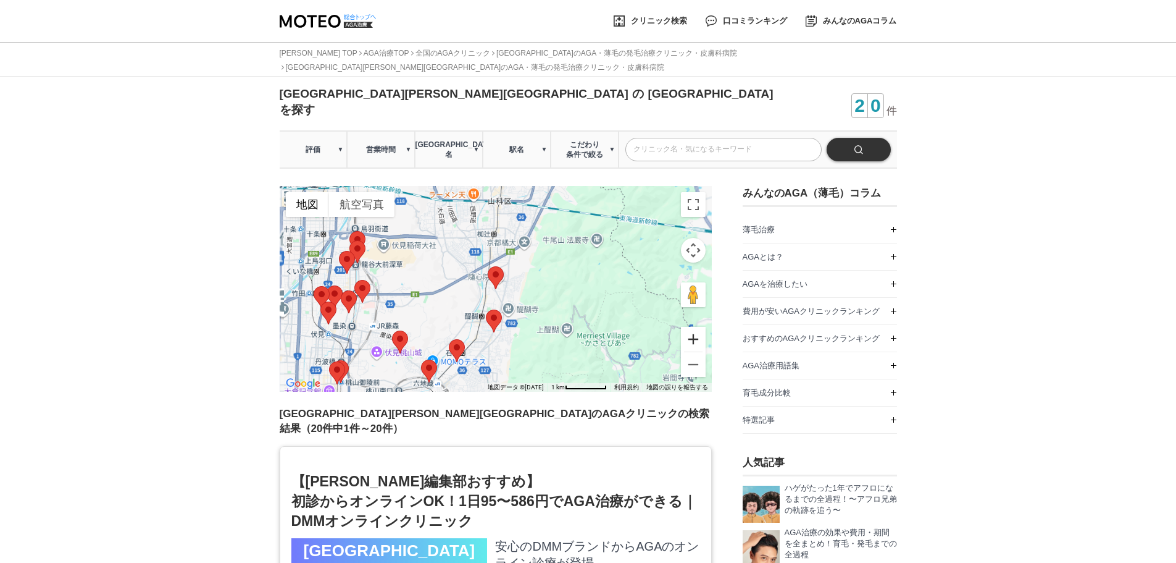
click at [688, 327] on button "ズームイン" at bounding box center [693, 339] width 25 height 25
click at [687, 327] on button "ズームイン" at bounding box center [693, 339] width 25 height 25
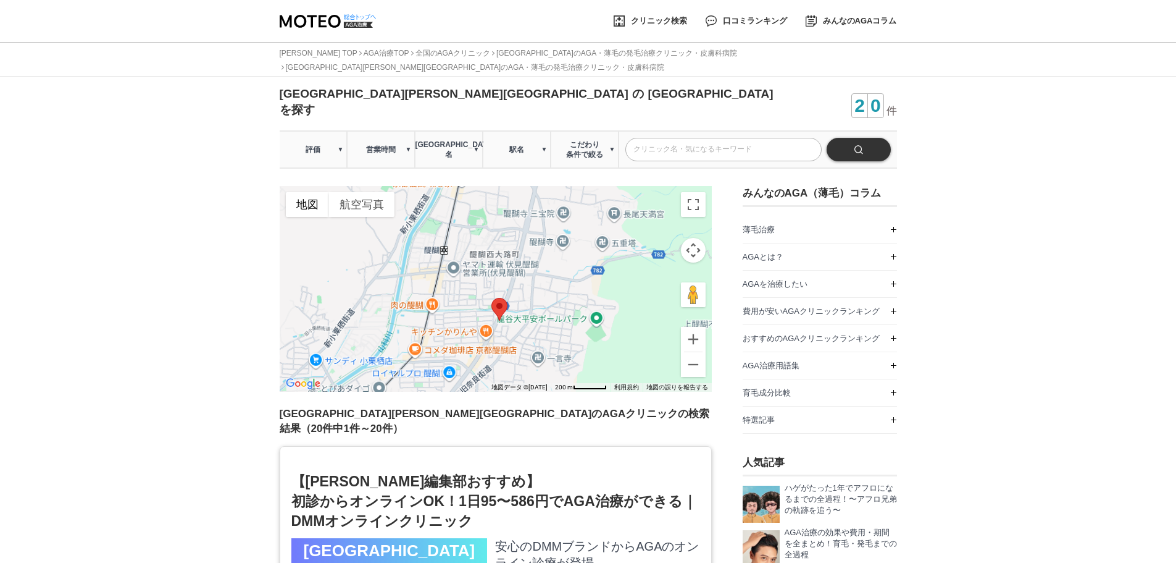
drag, startPoint x: 471, startPoint y: 317, endPoint x: 480, endPoint y: 159, distance: 158.4
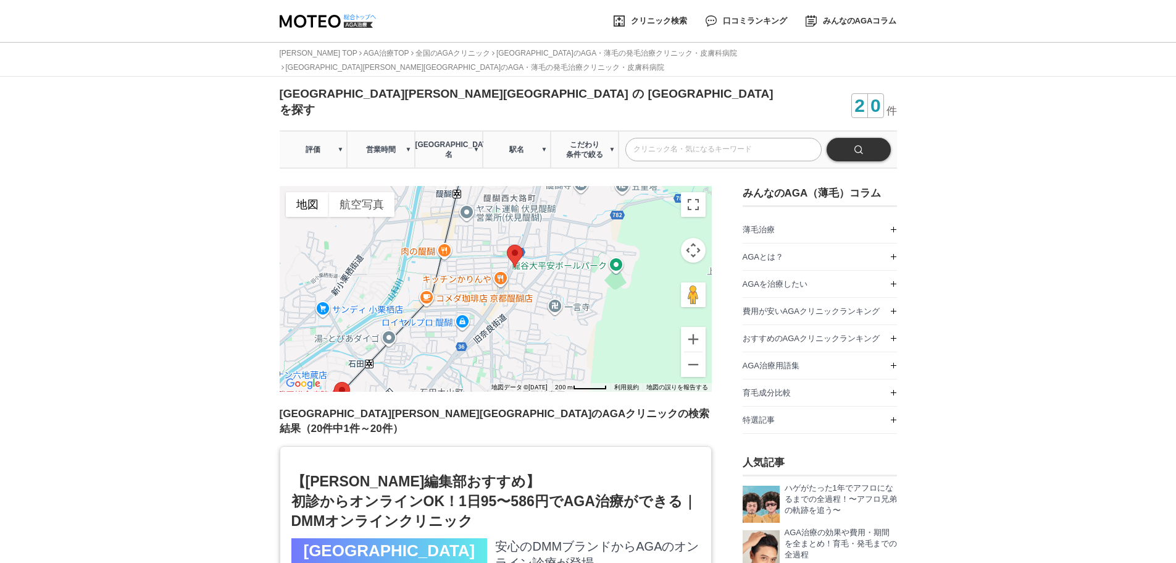
drag, startPoint x: 513, startPoint y: 277, endPoint x: 524, endPoint y: 281, distance: 11.7
click at [524, 281] on div at bounding box center [496, 289] width 432 height 206
click at [692, 327] on button "ズームイン" at bounding box center [693, 339] width 25 height 25
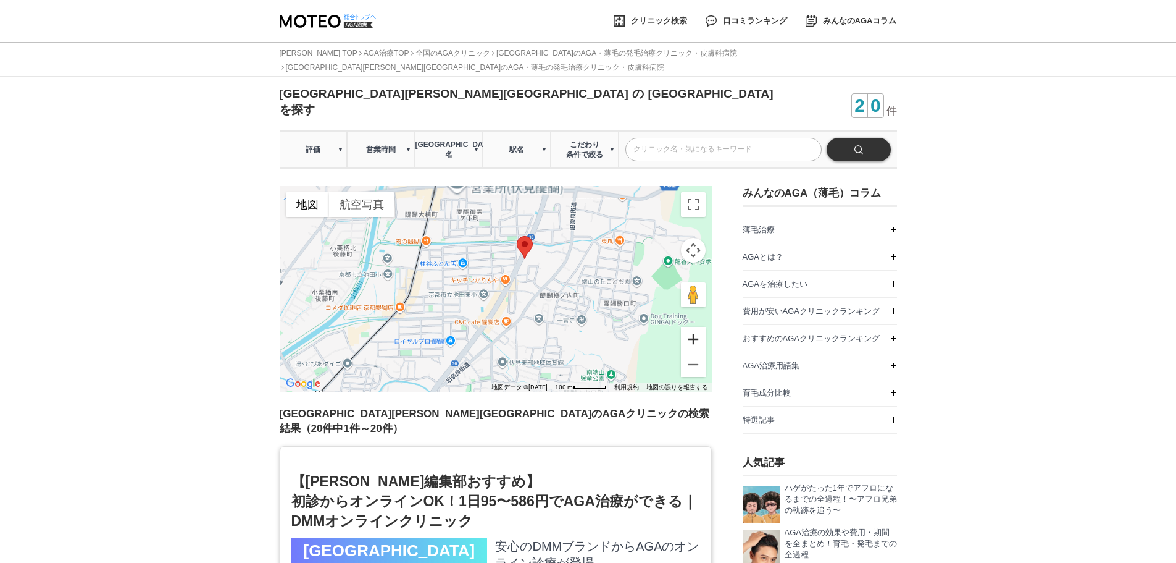
click at [692, 327] on button "ズームイン" at bounding box center [693, 339] width 25 height 25
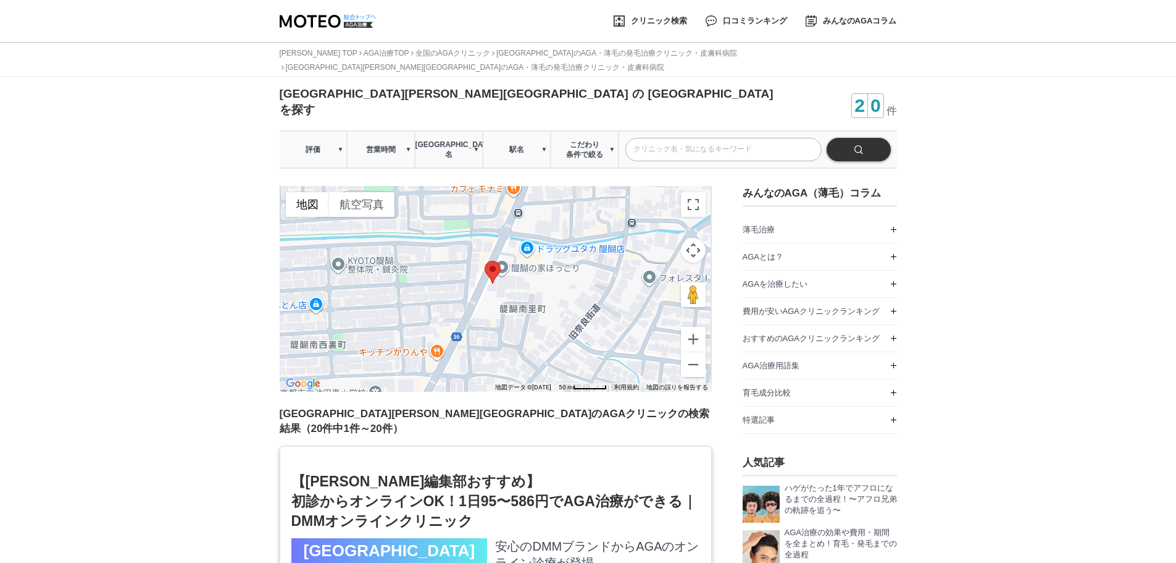
drag, startPoint x: 605, startPoint y: 251, endPoint x: 517, endPoint y: 336, distance: 122.3
click at [517, 336] on div at bounding box center [496, 289] width 432 height 206
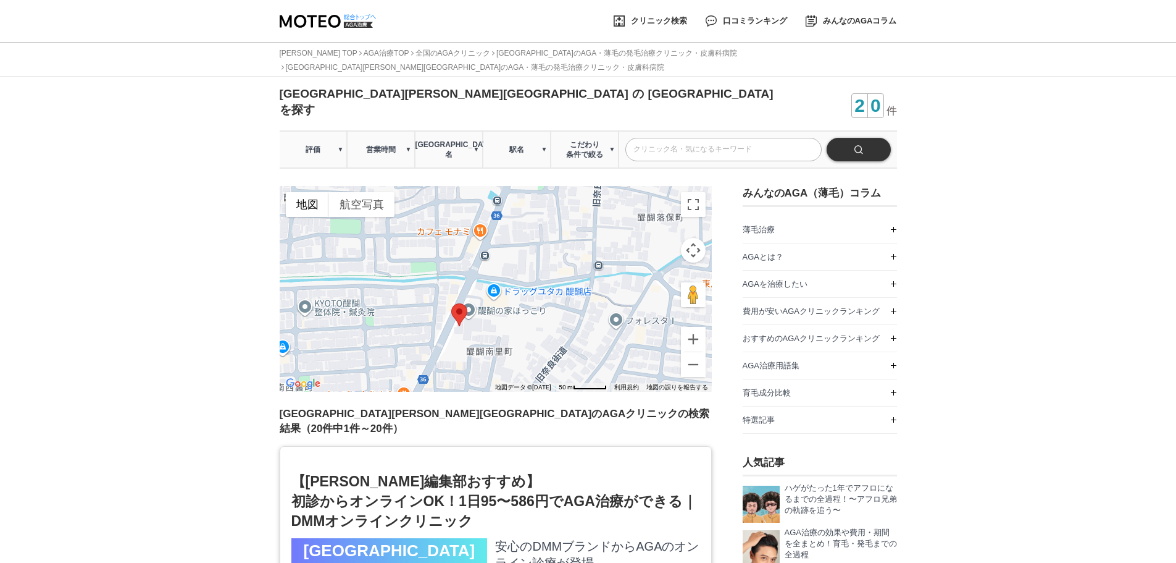
click at [451, 303] on area at bounding box center [451, 303] width 0 height 0
click at [692, 327] on button "ズームイン" at bounding box center [693, 339] width 25 height 25
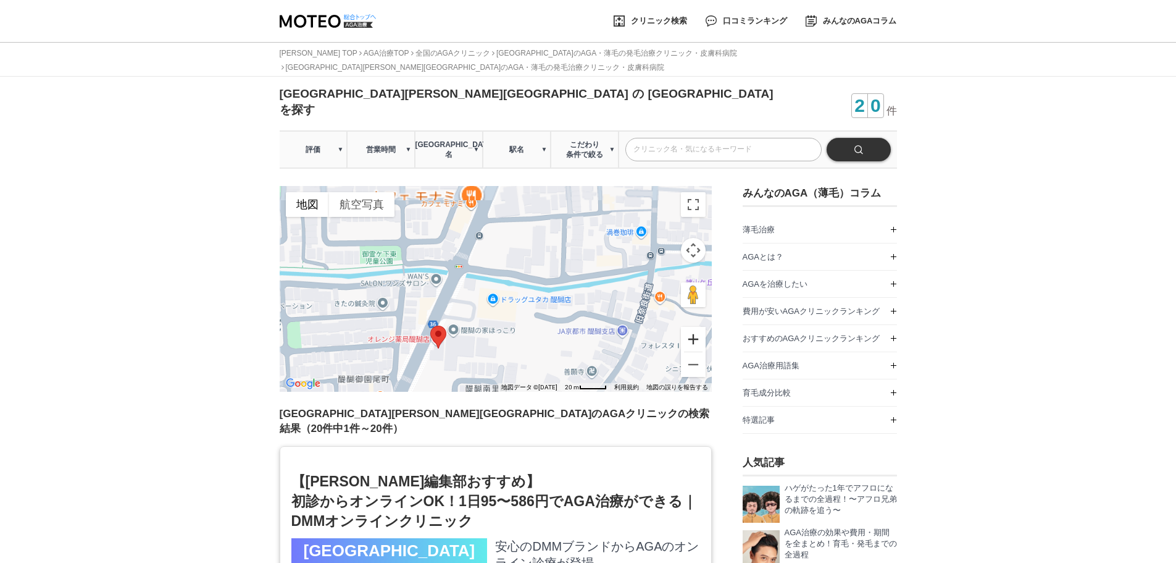
drag, startPoint x: 692, startPoint y: 319, endPoint x: 506, endPoint y: 354, distance: 189.9
click at [692, 327] on button "ズームイン" at bounding box center [693, 339] width 25 height 25
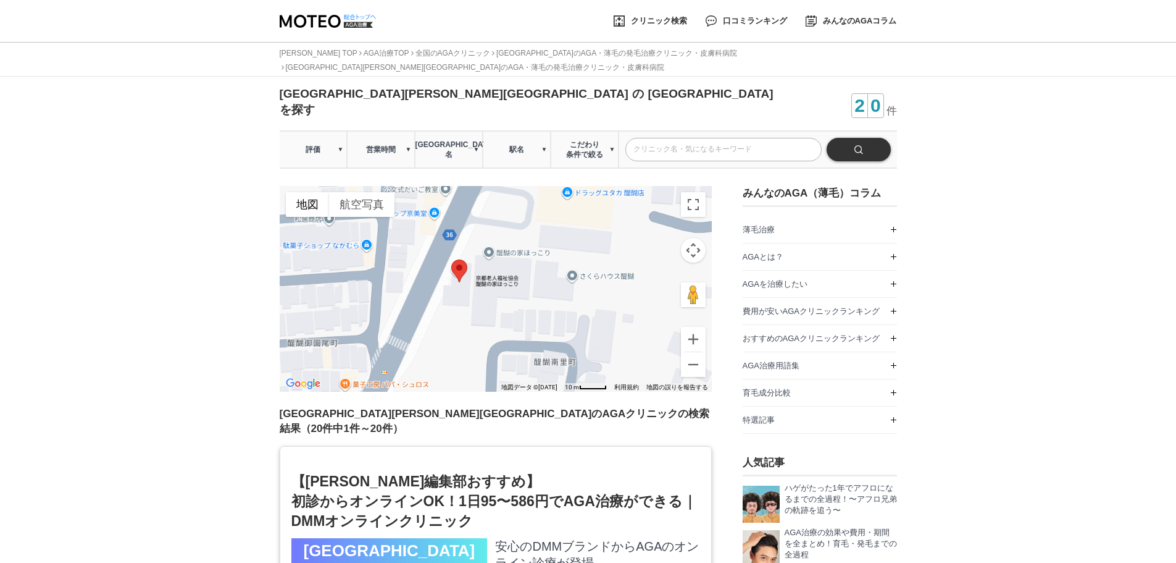
drag, startPoint x: 495, startPoint y: 352, endPoint x: 614, endPoint y: 213, distance: 182.7
click at [614, 213] on div at bounding box center [496, 289] width 432 height 206
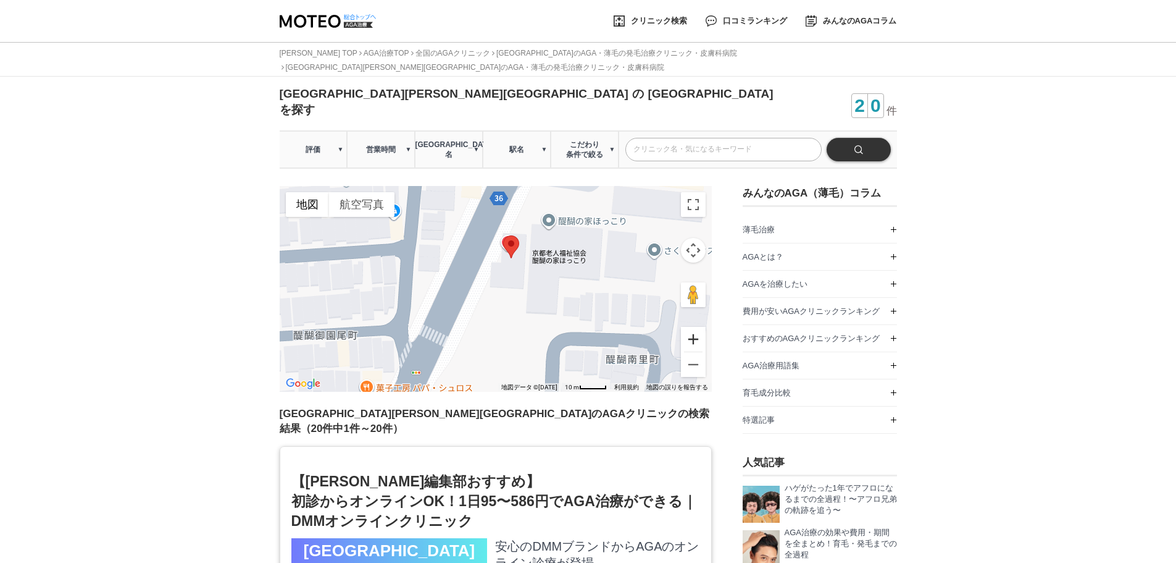
click at [692, 327] on button "ズームイン" at bounding box center [693, 339] width 25 height 25
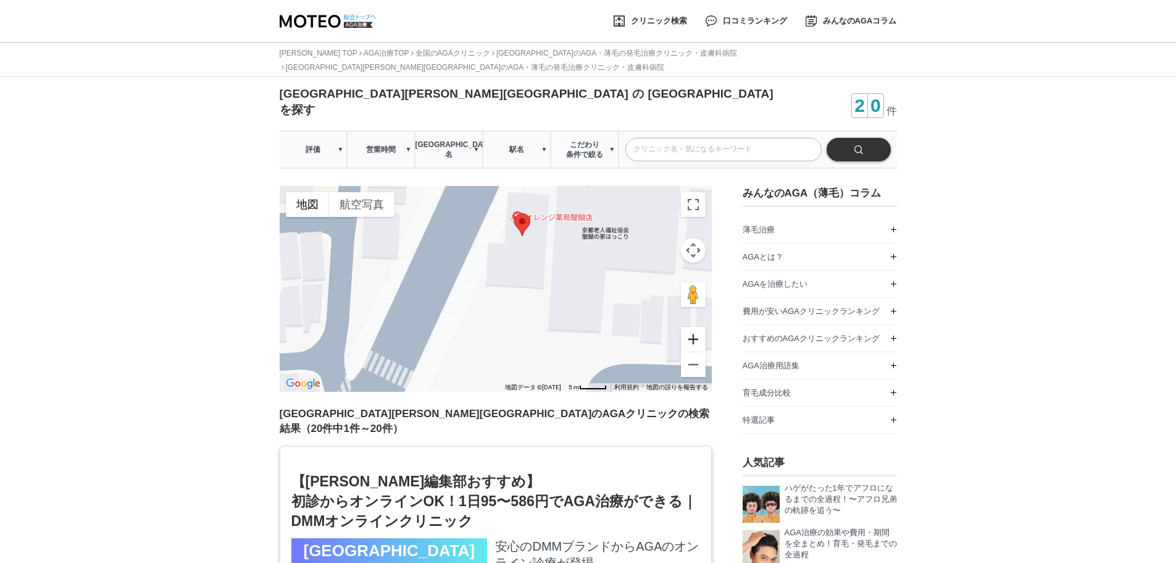
click at [692, 327] on button "ズームイン" at bounding box center [693, 339] width 25 height 25
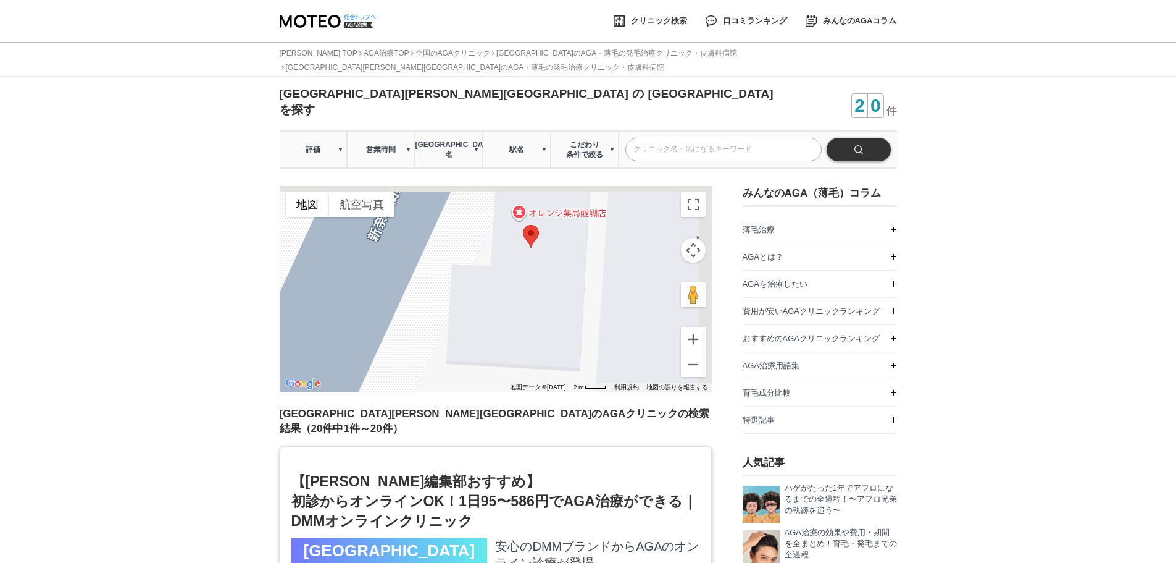
drag, startPoint x: 527, startPoint y: 266, endPoint x: 498, endPoint y: 367, distance: 105.4
click at [499, 364] on div at bounding box center [496, 289] width 432 height 206
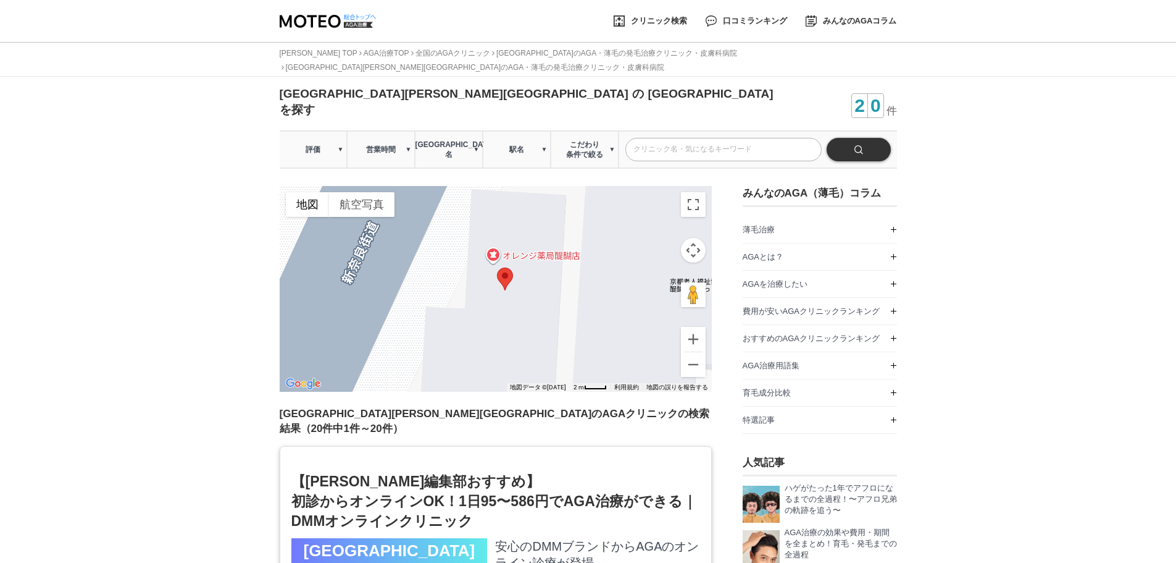
drag, startPoint x: 527, startPoint y: 319, endPoint x: 508, endPoint y: 320, distance: 18.5
click at [508, 320] on div at bounding box center [496, 289] width 432 height 206
click at [690, 352] on button "ズームアウト" at bounding box center [693, 364] width 25 height 25
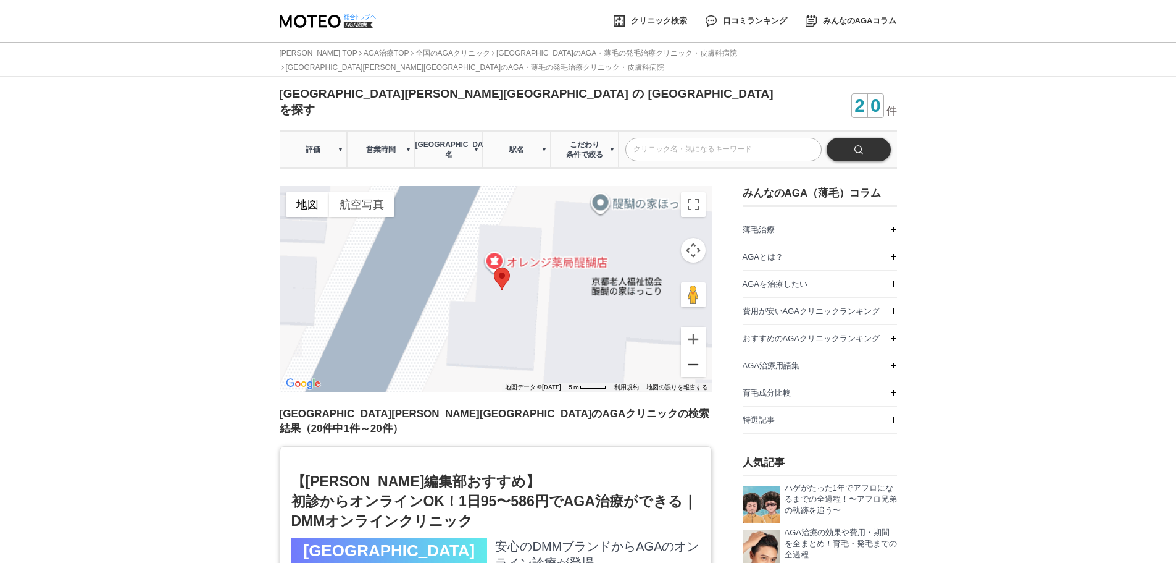
click at [690, 352] on button "ズームアウト" at bounding box center [693, 364] width 25 height 25
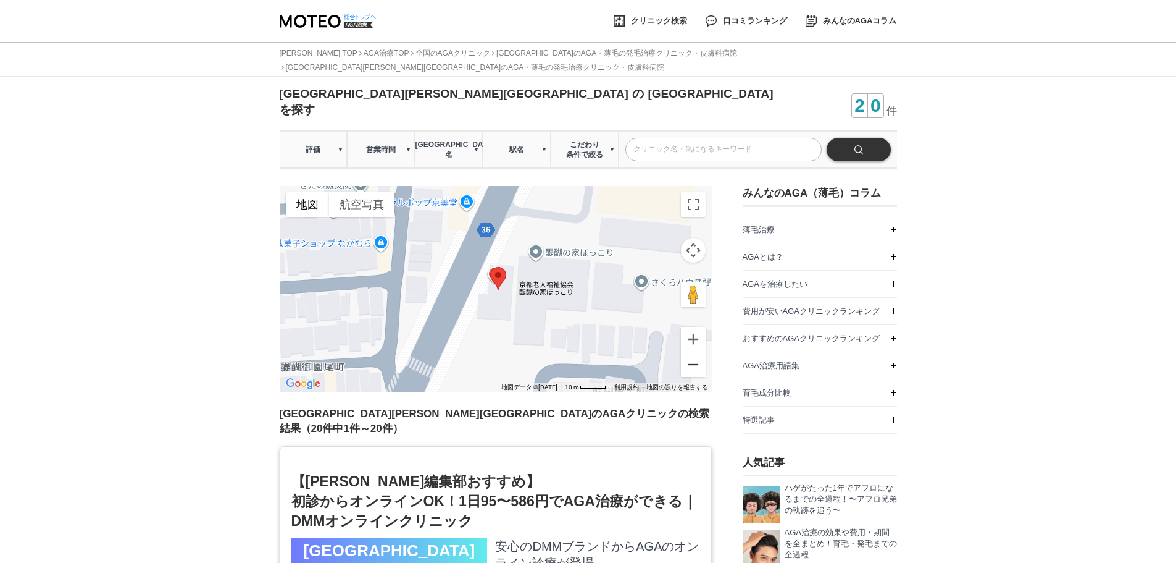
click at [690, 352] on button "ズームアウト" at bounding box center [693, 364] width 25 height 25
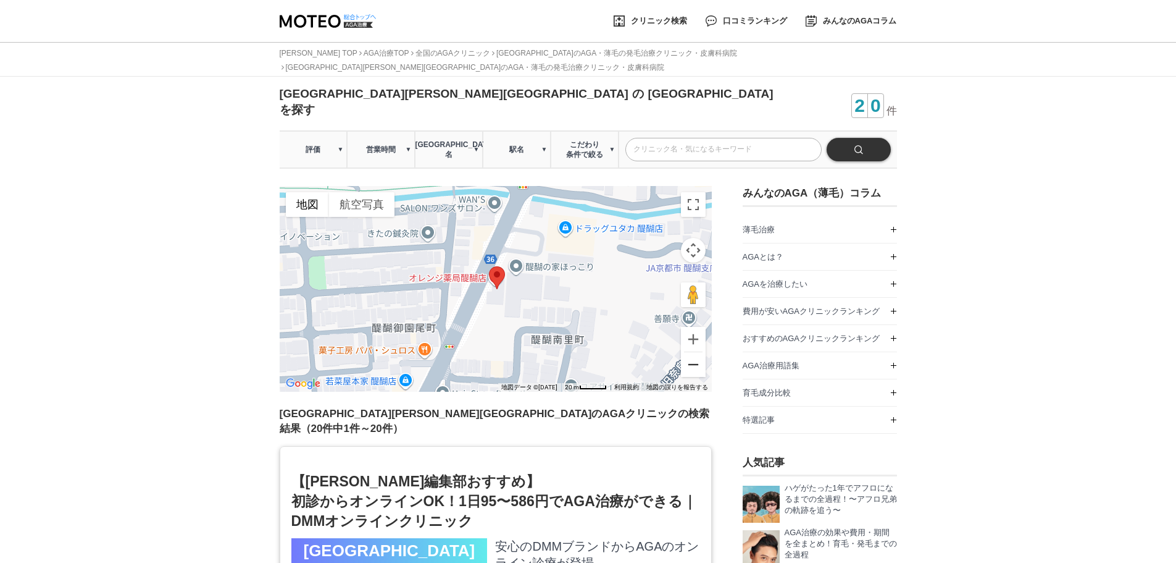
click at [690, 352] on button "ズームアウト" at bounding box center [693, 364] width 25 height 25
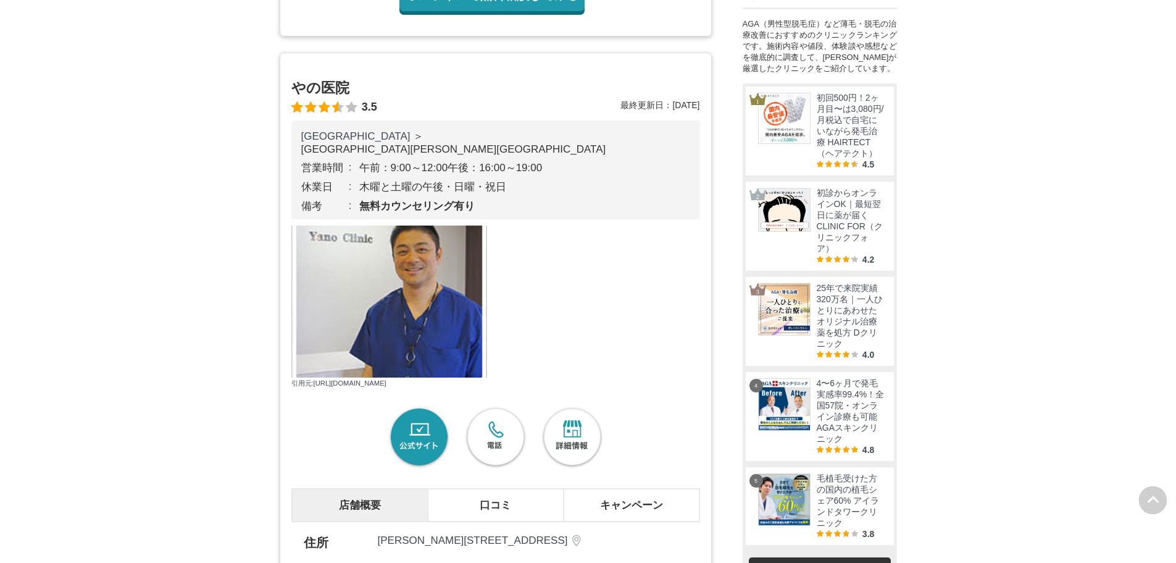
scroll to position [926, 0]
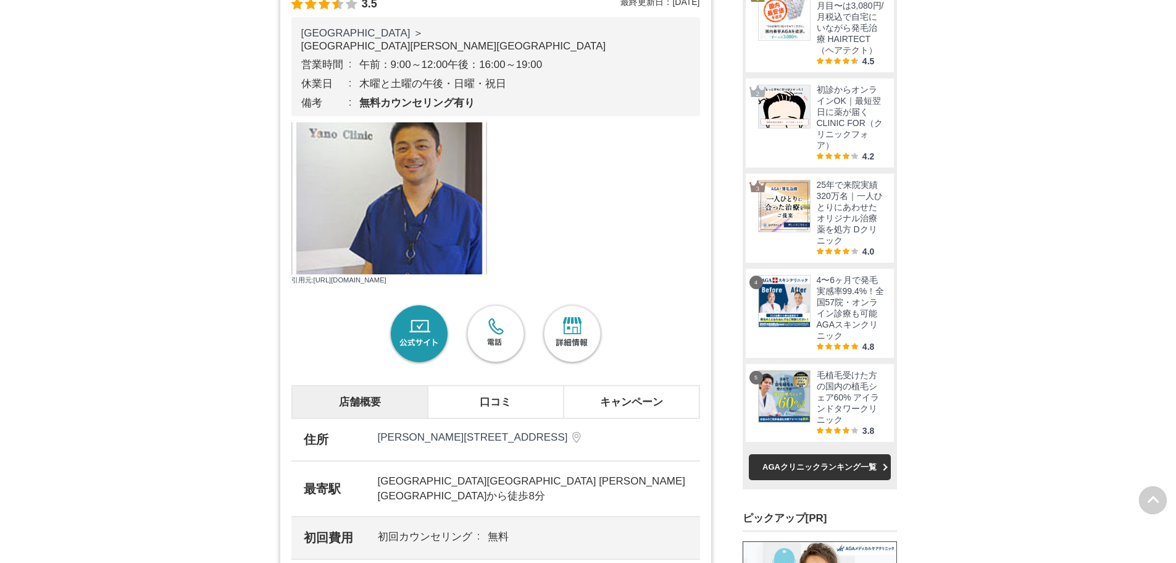
click at [437, 349] on link "公式サイト" at bounding box center [419, 334] width 64 height 64
click at [414, 353] on link "公式サイト" at bounding box center [419, 334] width 64 height 64
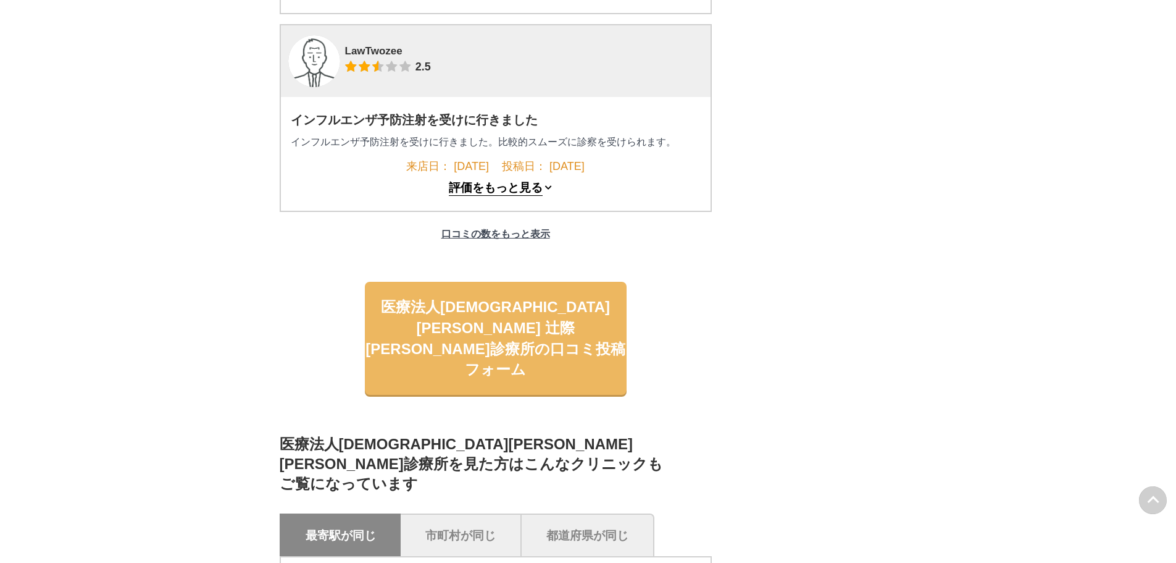
scroll to position [2058, 0]
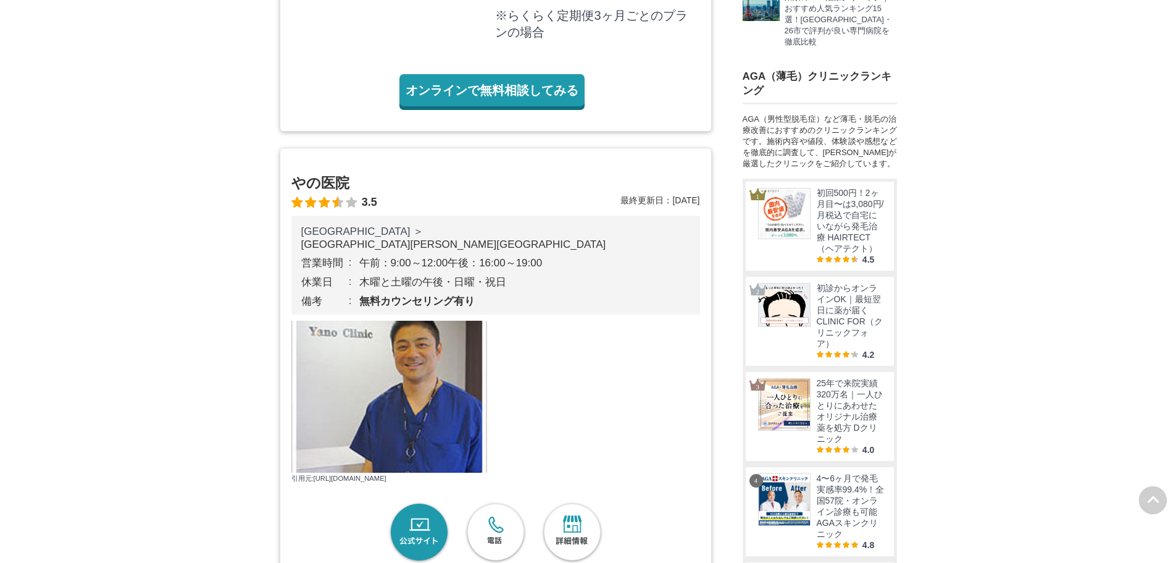
scroll to position [823, 0]
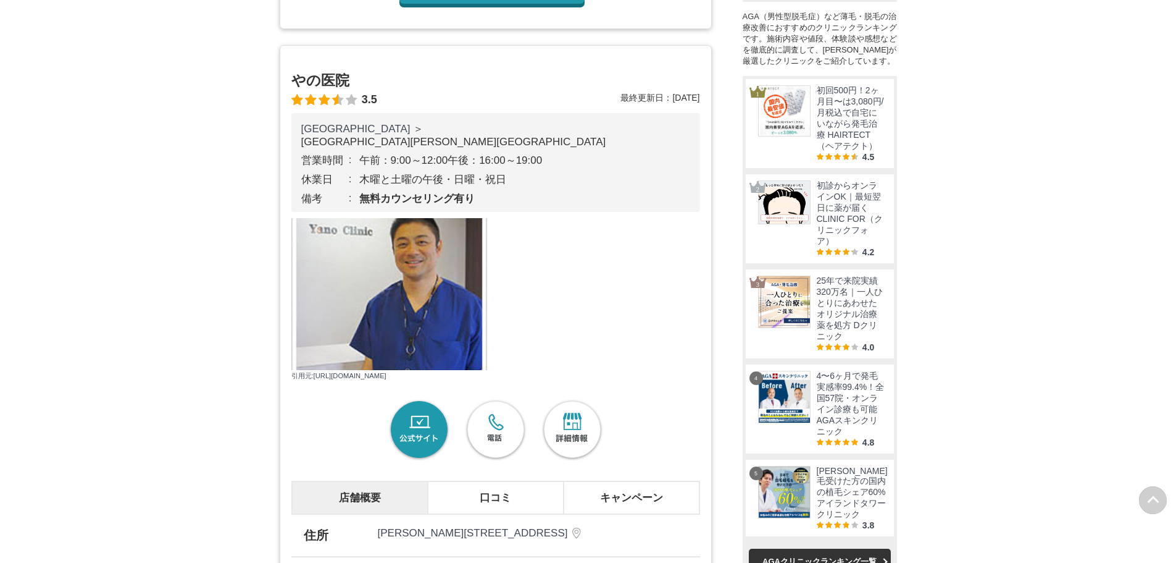
click at [424, 438] on link "公式サイト" at bounding box center [419, 430] width 64 height 64
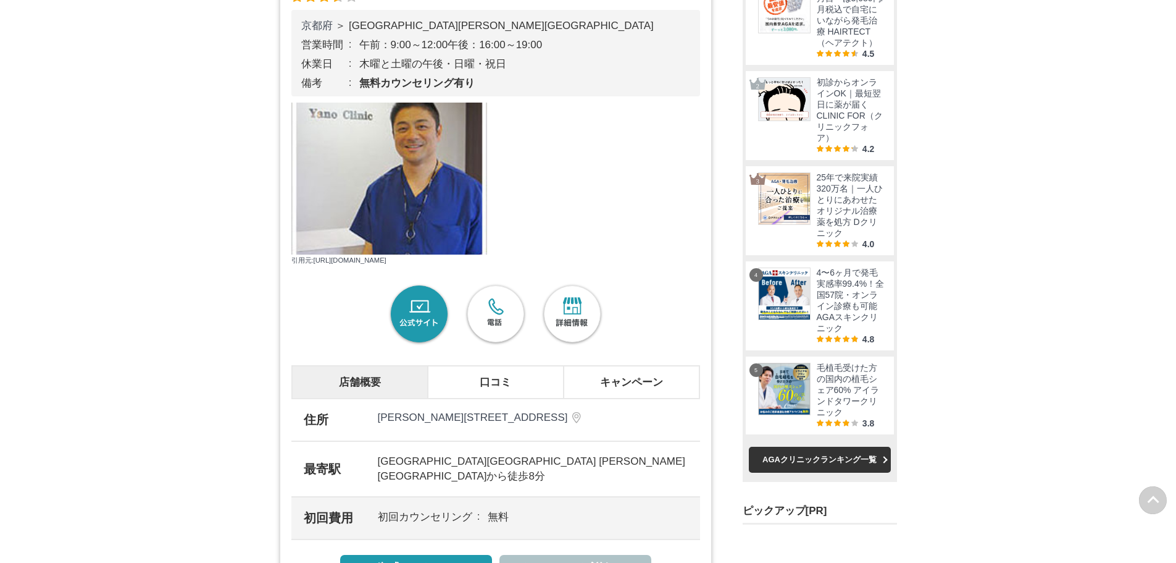
scroll to position [1029, 0]
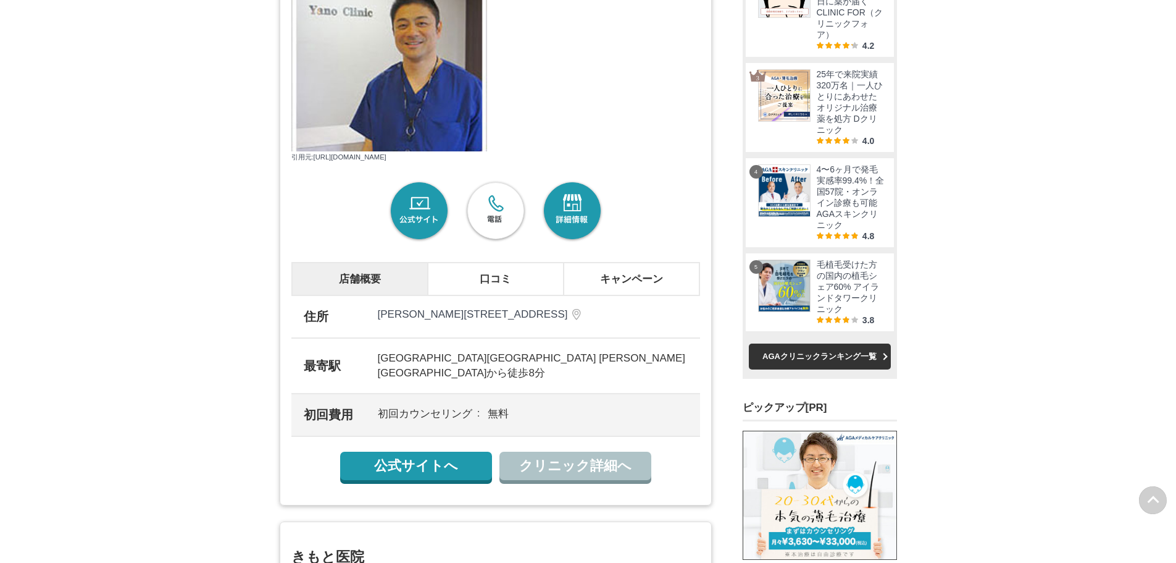
click at [567, 243] on link "詳細情報" at bounding box center [572, 211] width 64 height 64
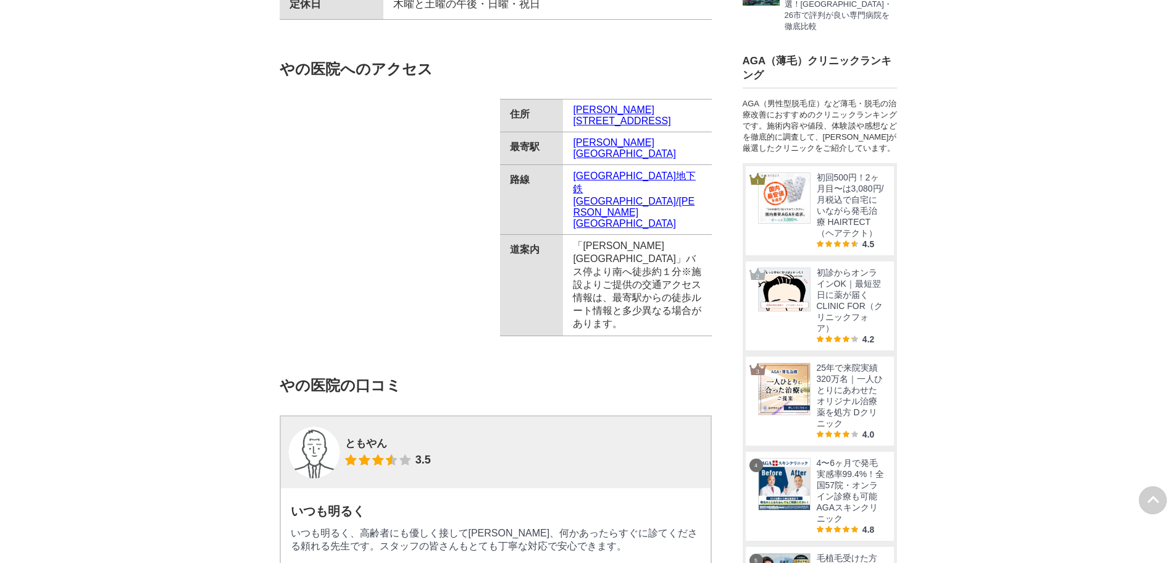
scroll to position [926, 0]
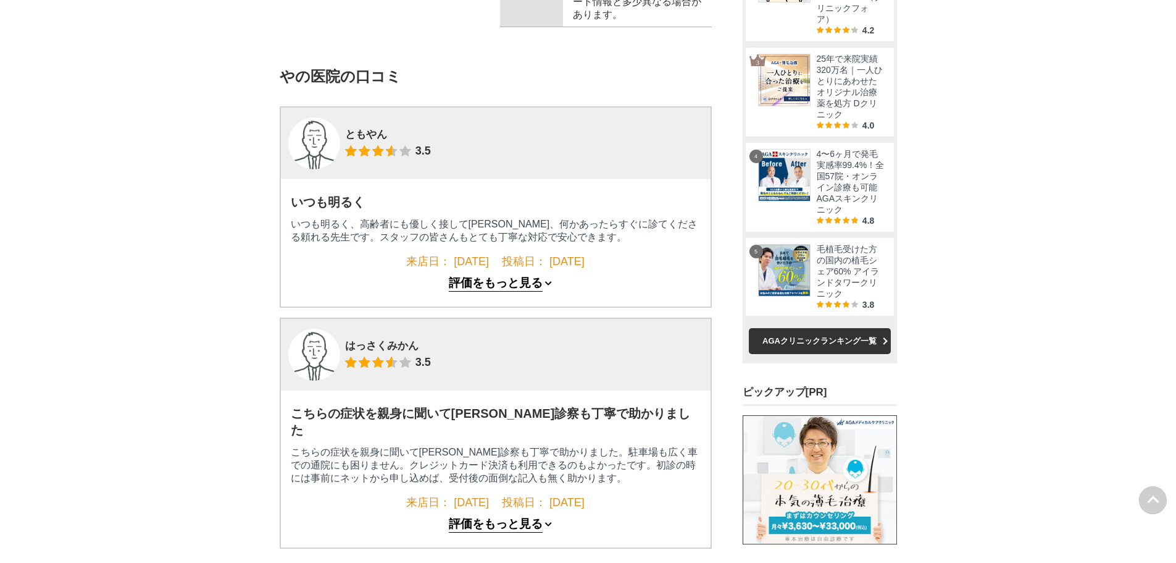
click at [515, 285] on button "評価をもっと見る" at bounding box center [496, 283] width 94 height 15
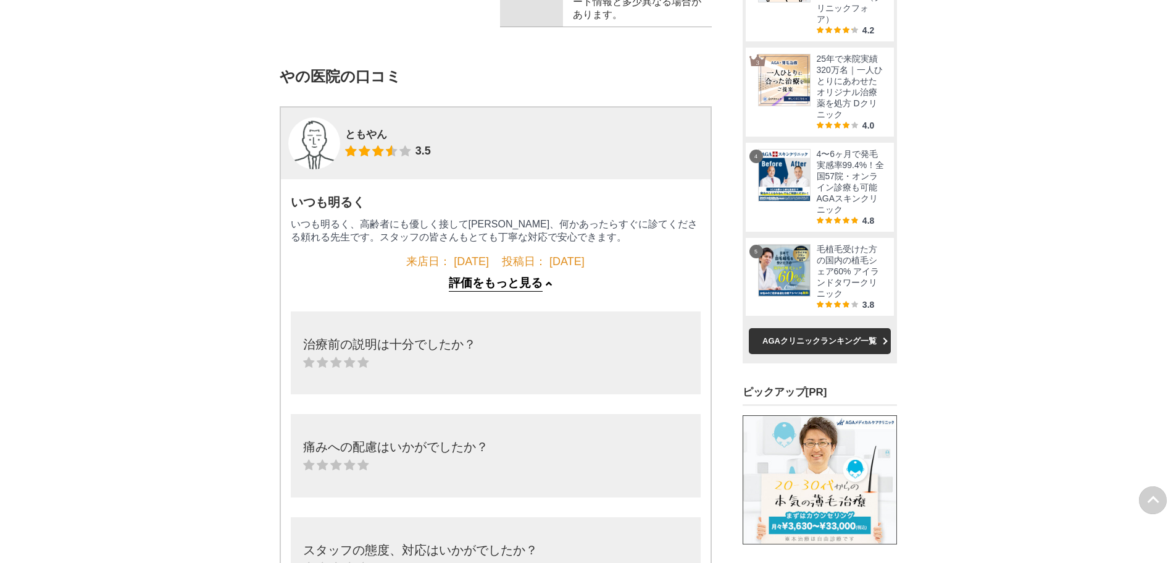
click at [487, 285] on button "評価をもっと見る" at bounding box center [496, 283] width 94 height 15
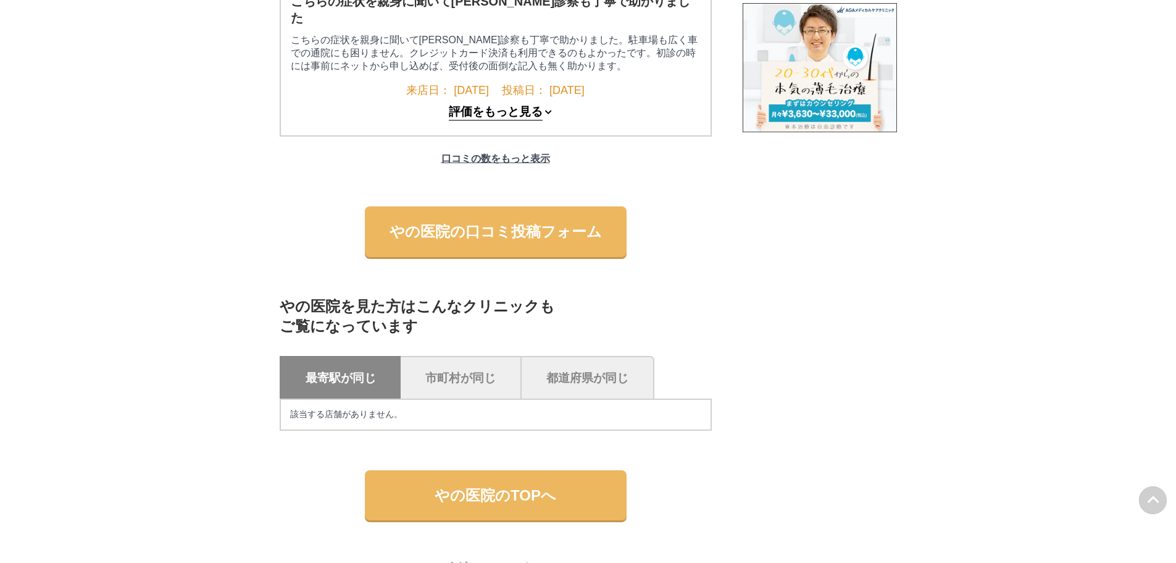
scroll to position [1544, 0]
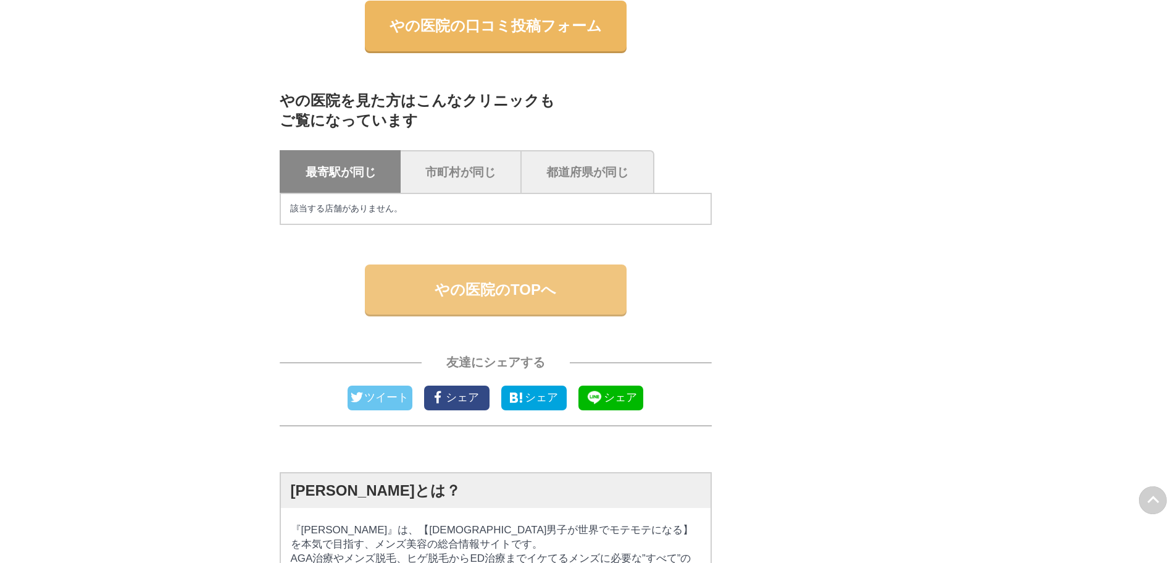
click at [492, 303] on link "やの医院のTOPへ" at bounding box center [496, 289] width 262 height 51
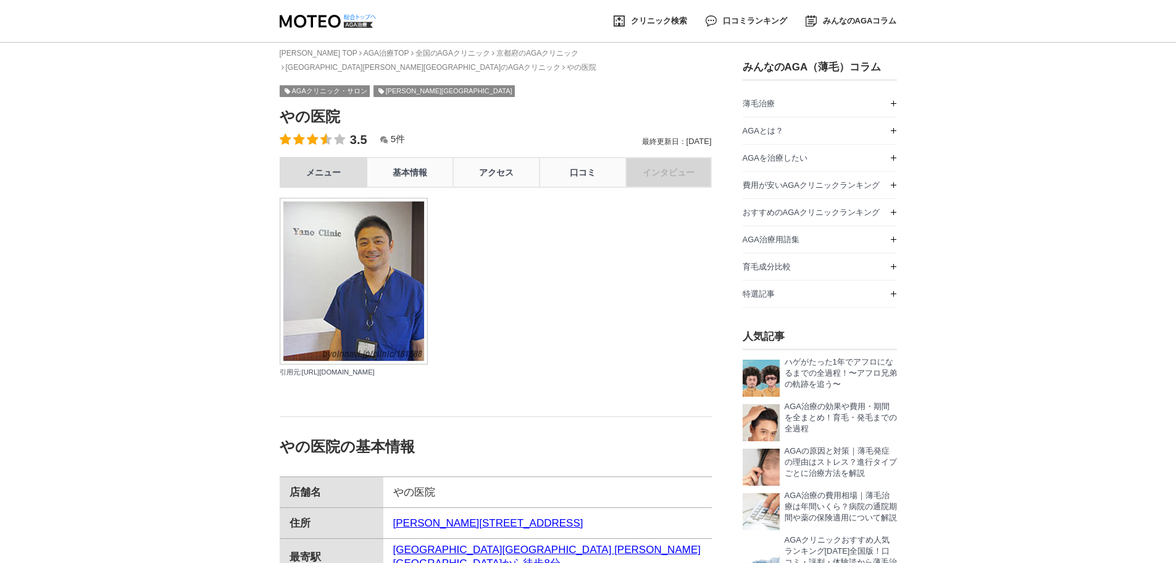
click at [317, 159] on link "メニュー" at bounding box center [323, 172] width 86 height 31
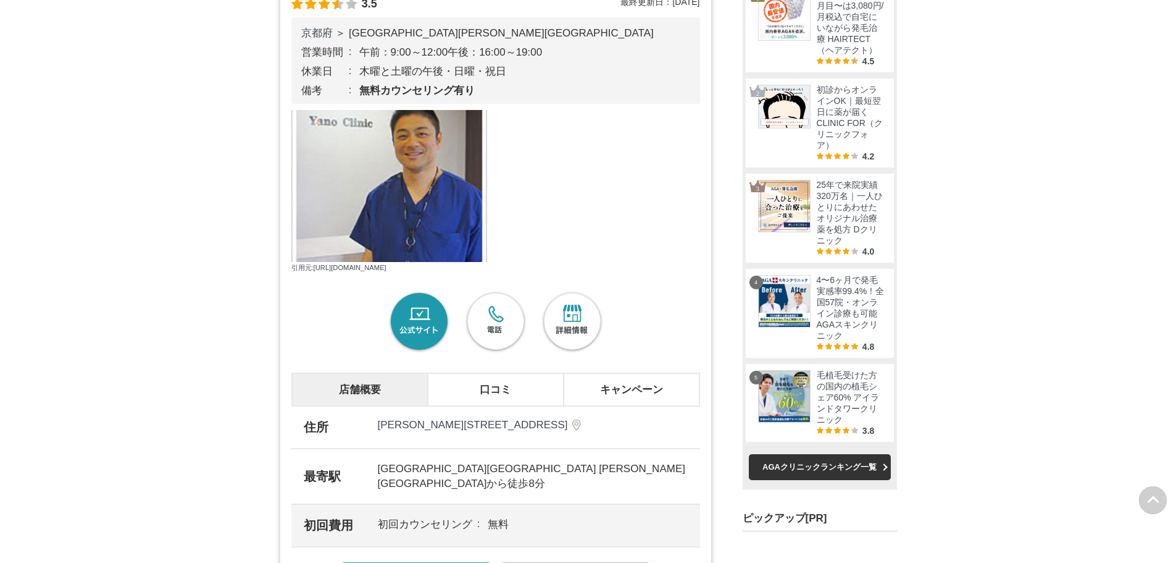
scroll to position [823, 0]
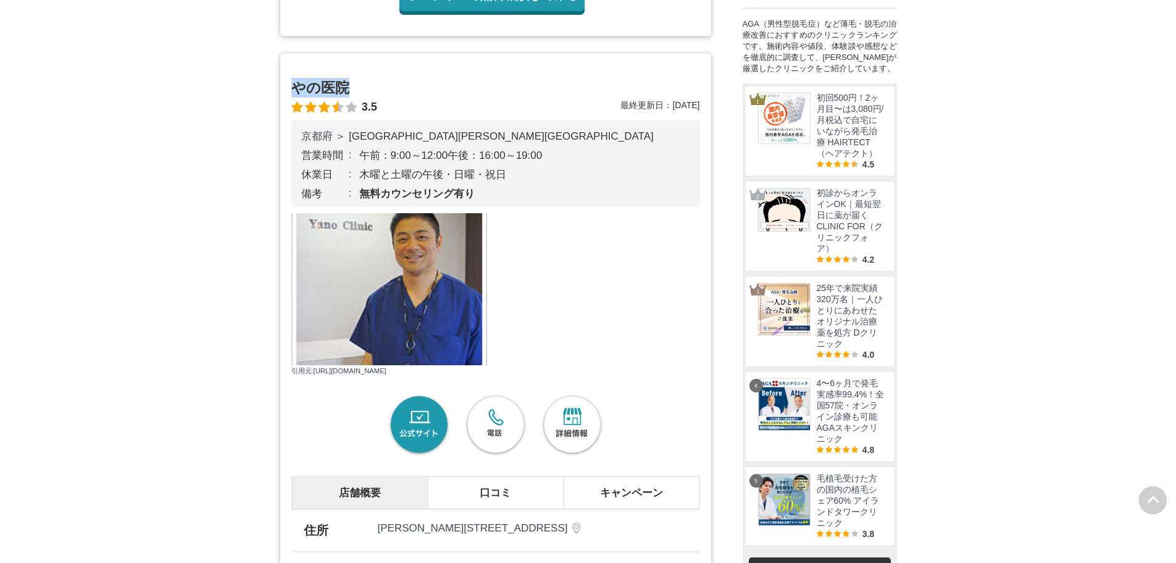
drag, startPoint x: 358, startPoint y: 96, endPoint x: 291, endPoint y: 99, distance: 66.8
click at [291, 98] on h2 "やの医院" at bounding box center [495, 88] width 409 height 20
copy h2 "やの医院"
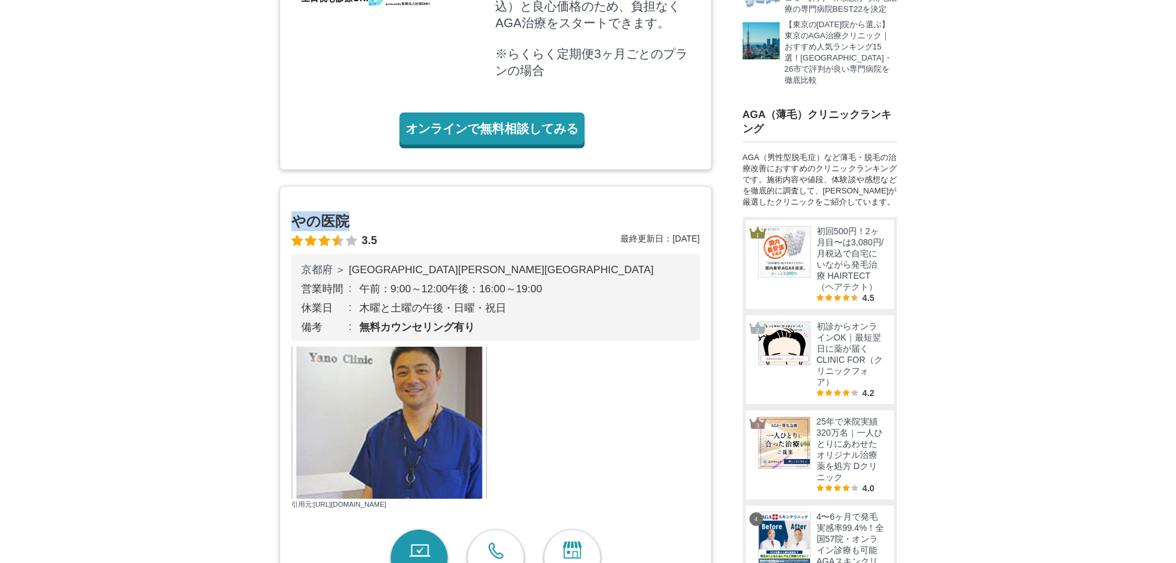
scroll to position [792, 0]
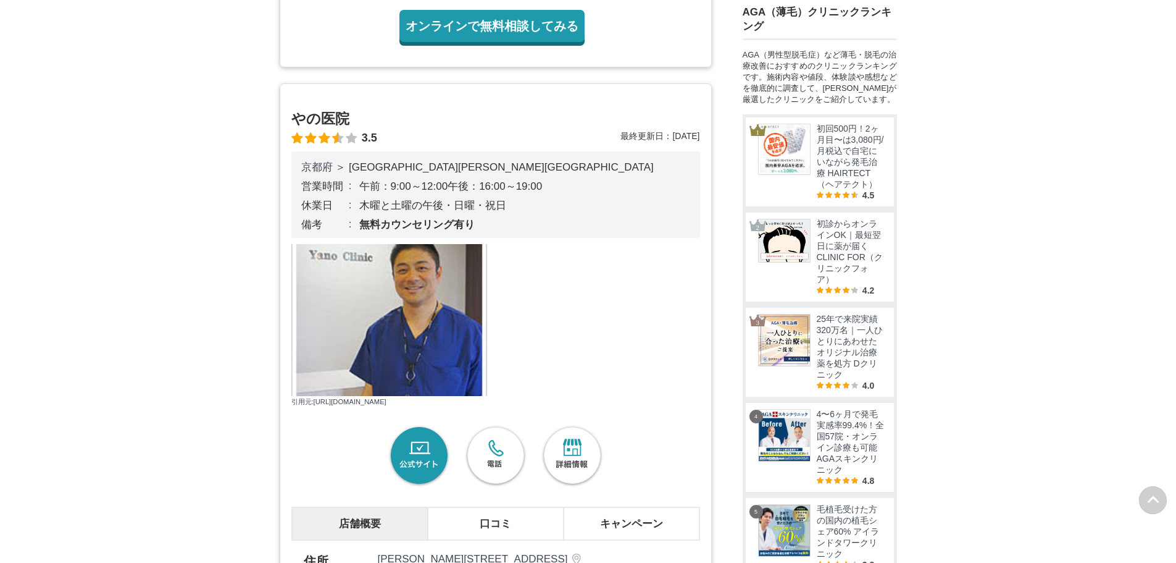
click at [539, 212] on dl "休業日 木曜と土曜の午後・日曜・祝日" at bounding box center [495, 205] width 389 height 14
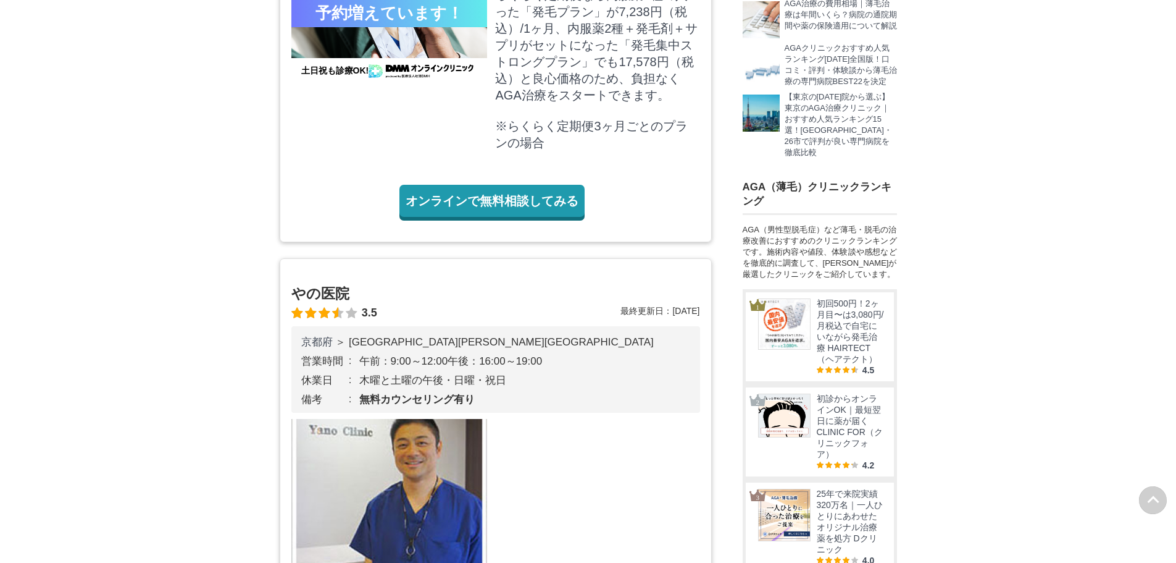
scroll to position [823, 0]
